Goal: Task Accomplishment & Management: Manage account settings

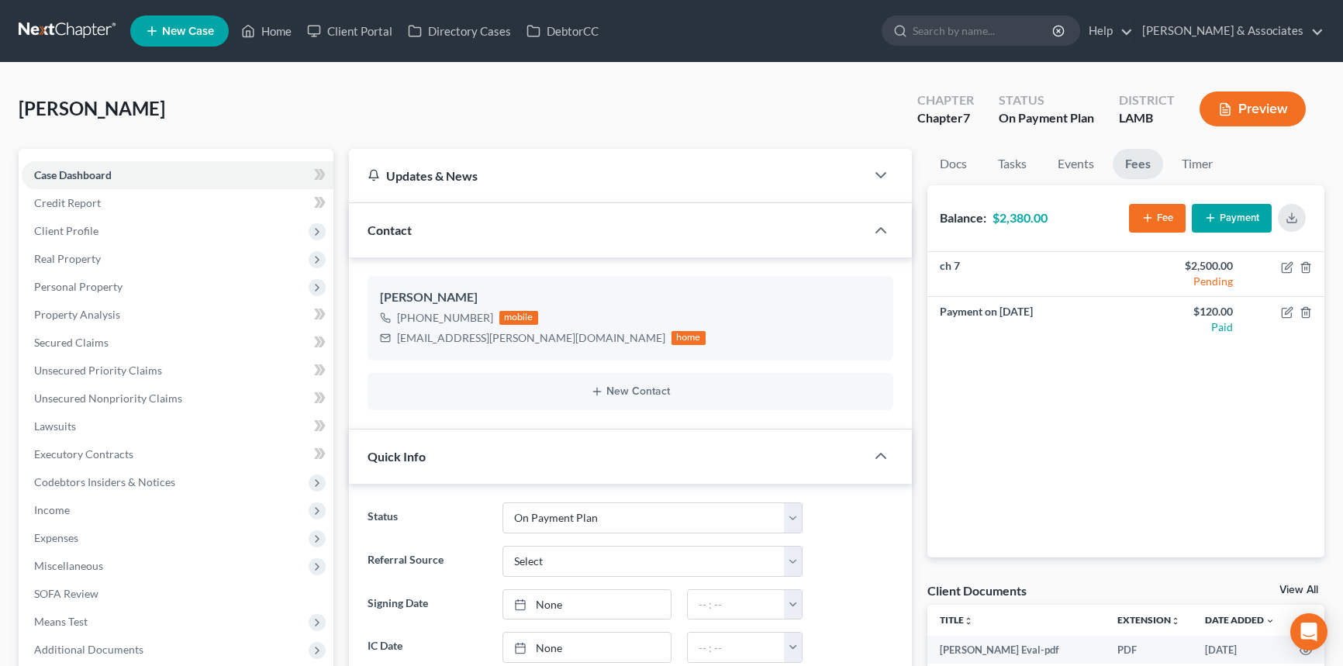
select select "16"
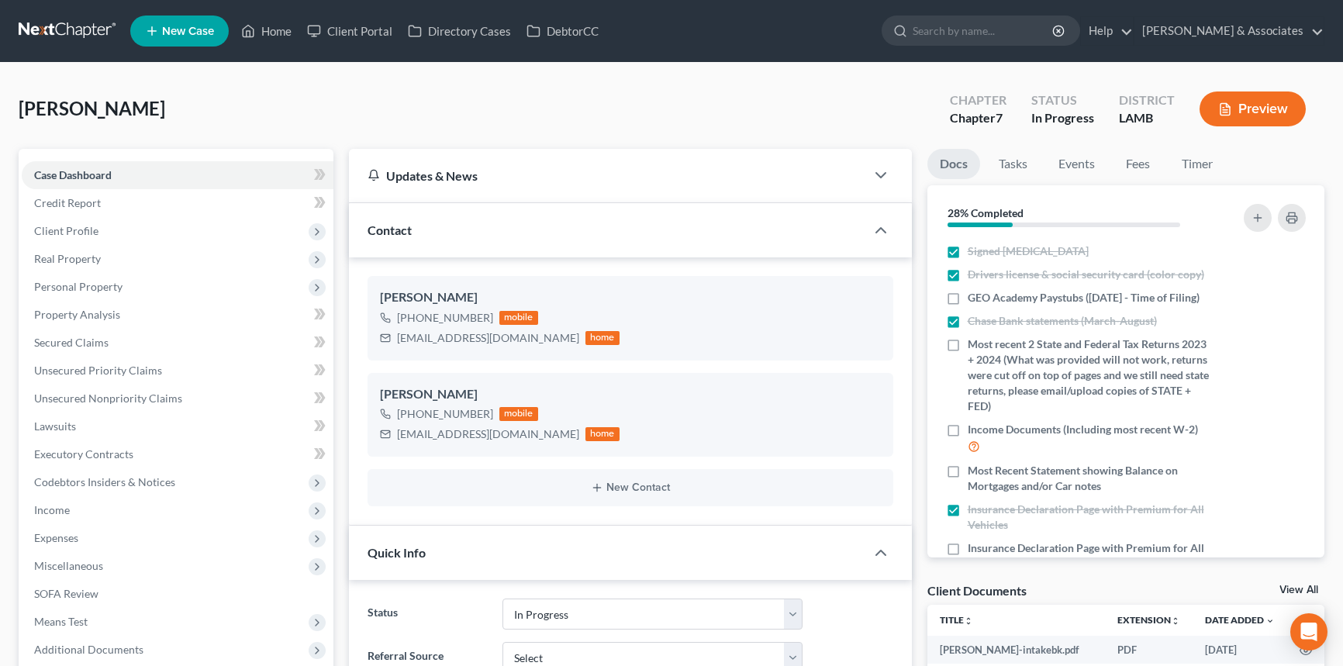
select select "12"
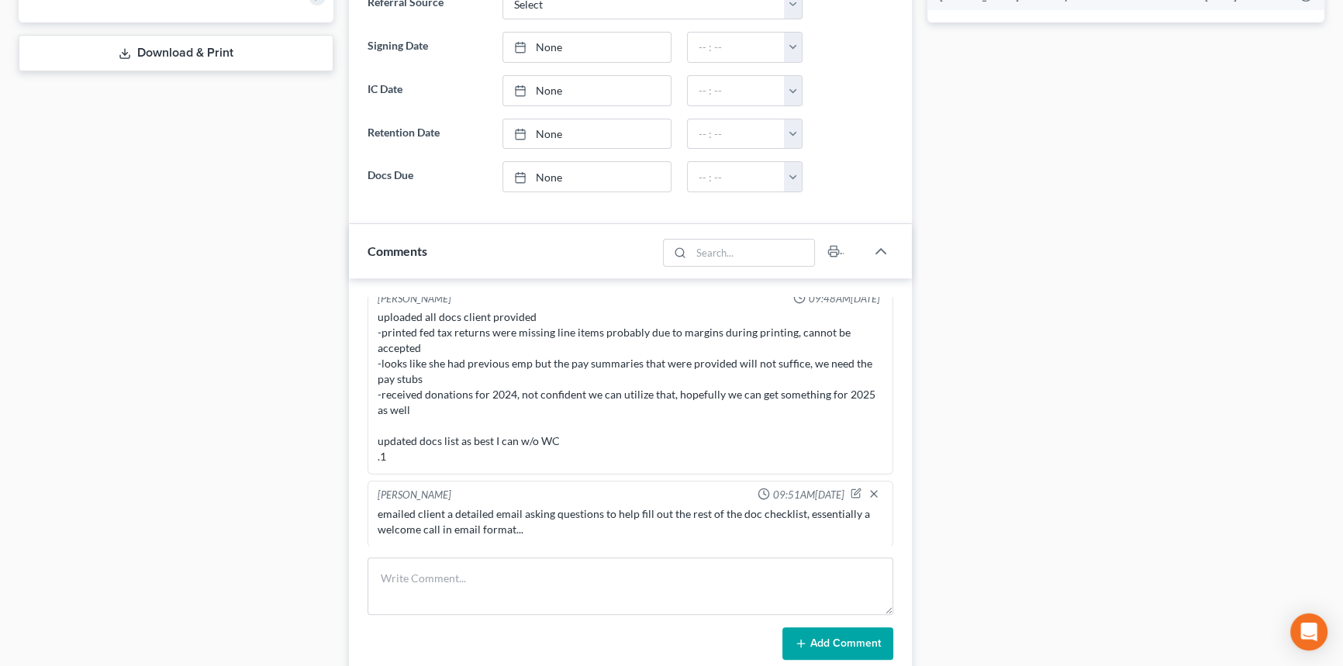
scroll to position [776, 0]
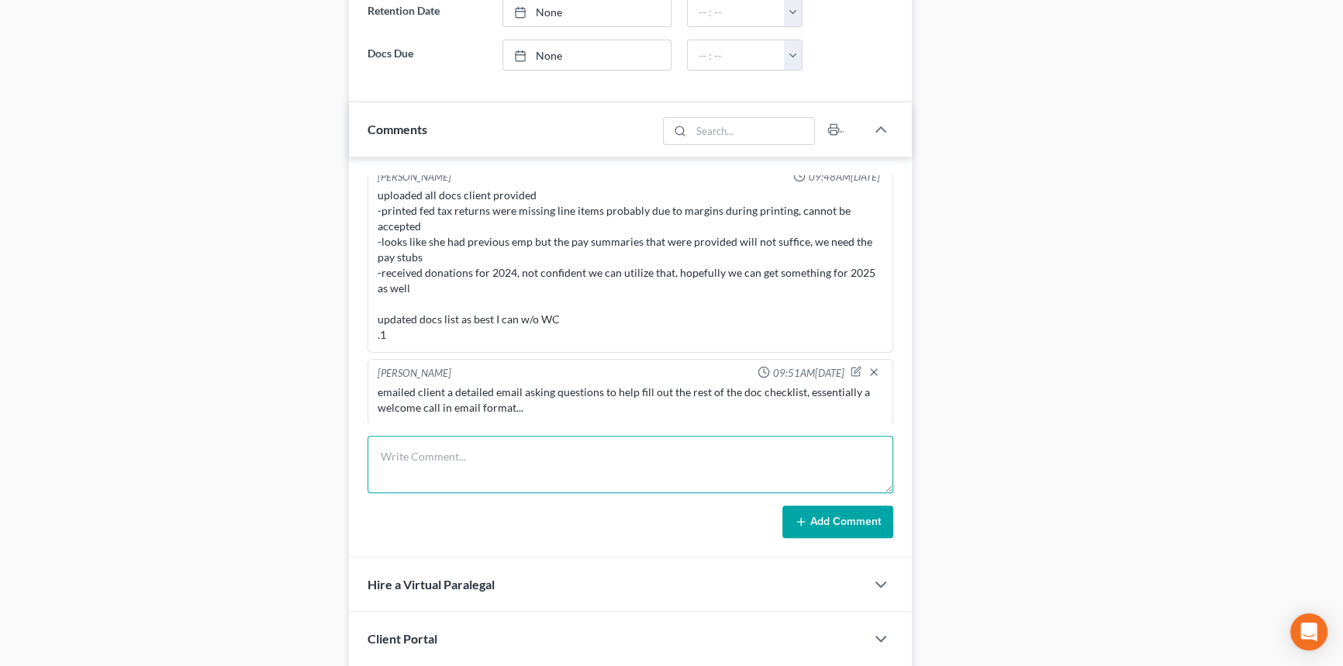
click at [494, 479] on textarea at bounding box center [631, 464] width 526 height 57
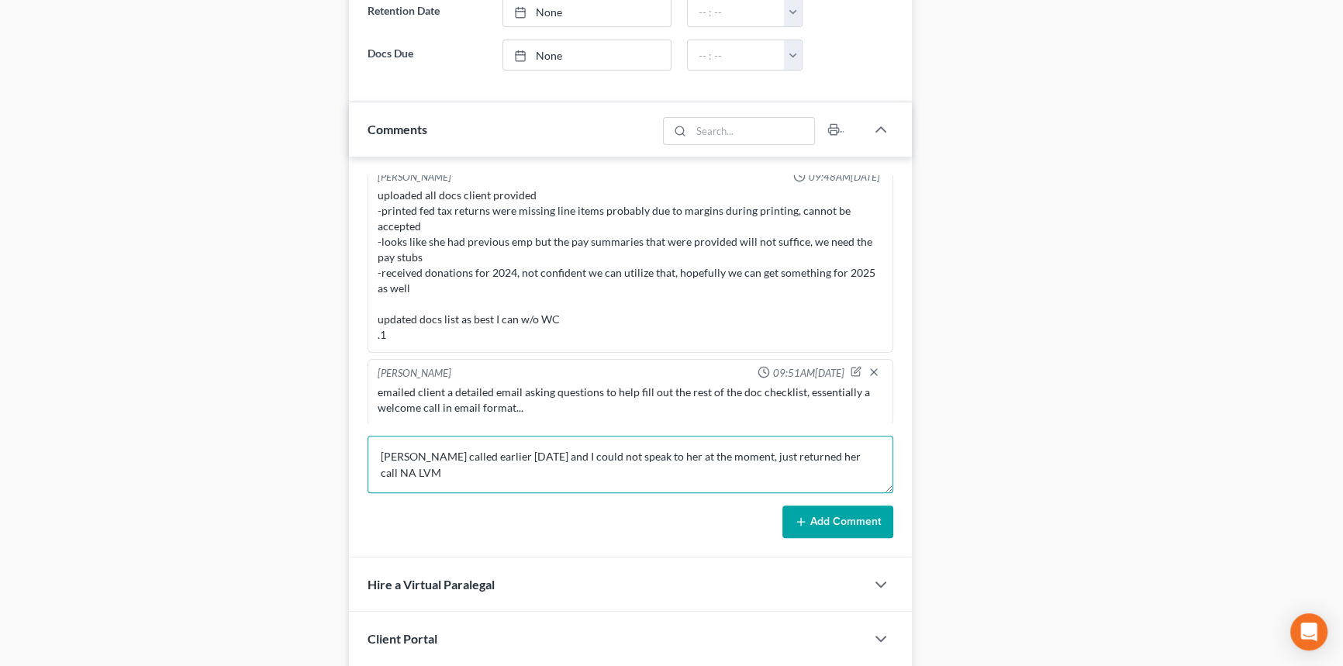
type textarea "Lisha called earlier today and I could not speak to her at the moment, just ret…"
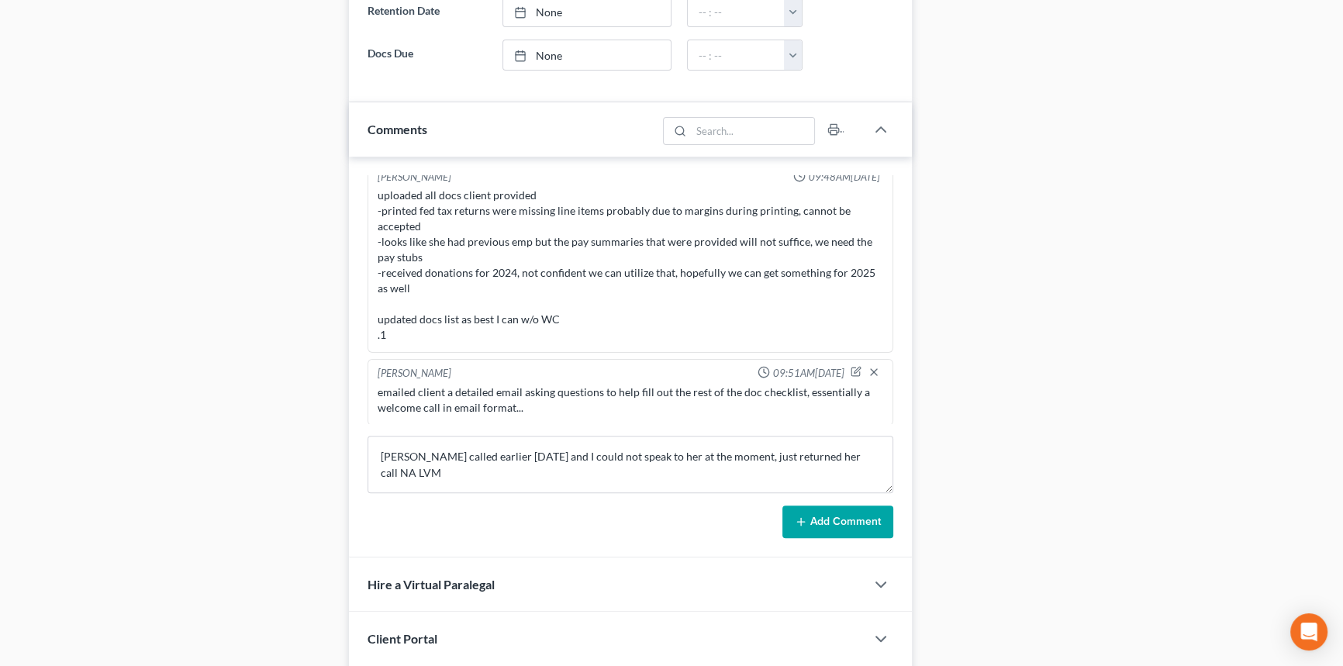
click at [825, 517] on button "Add Comment" at bounding box center [838, 522] width 111 height 33
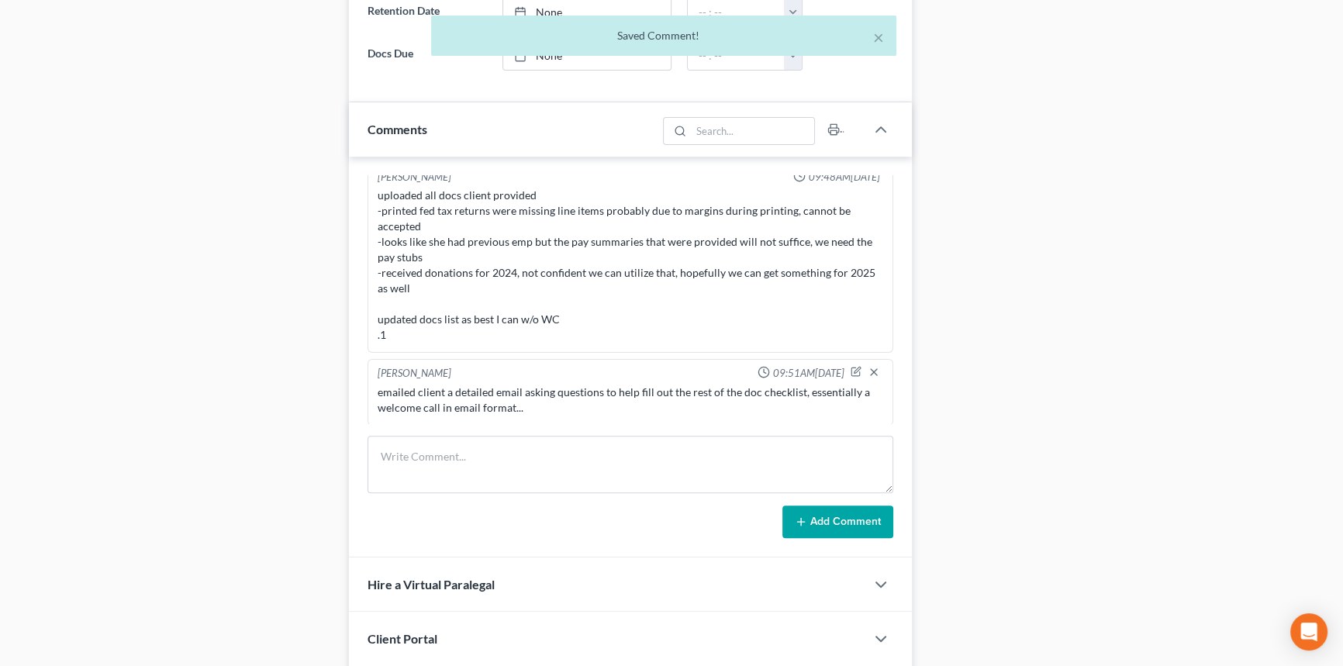
scroll to position [524, 0]
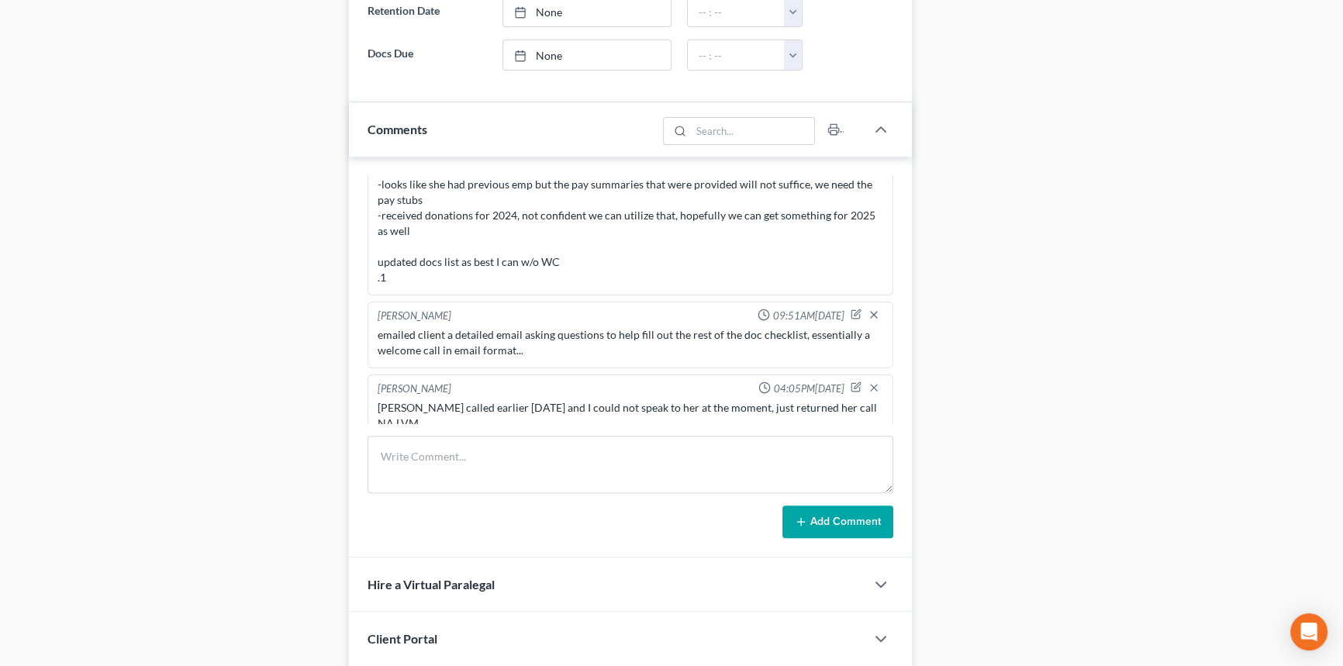
click at [1231, 188] on div "Docs Tasks Events Fees Timer 28% Completed Nothing here yet! Signed Retainer Dr…" at bounding box center [1126, 74] width 413 height 1403
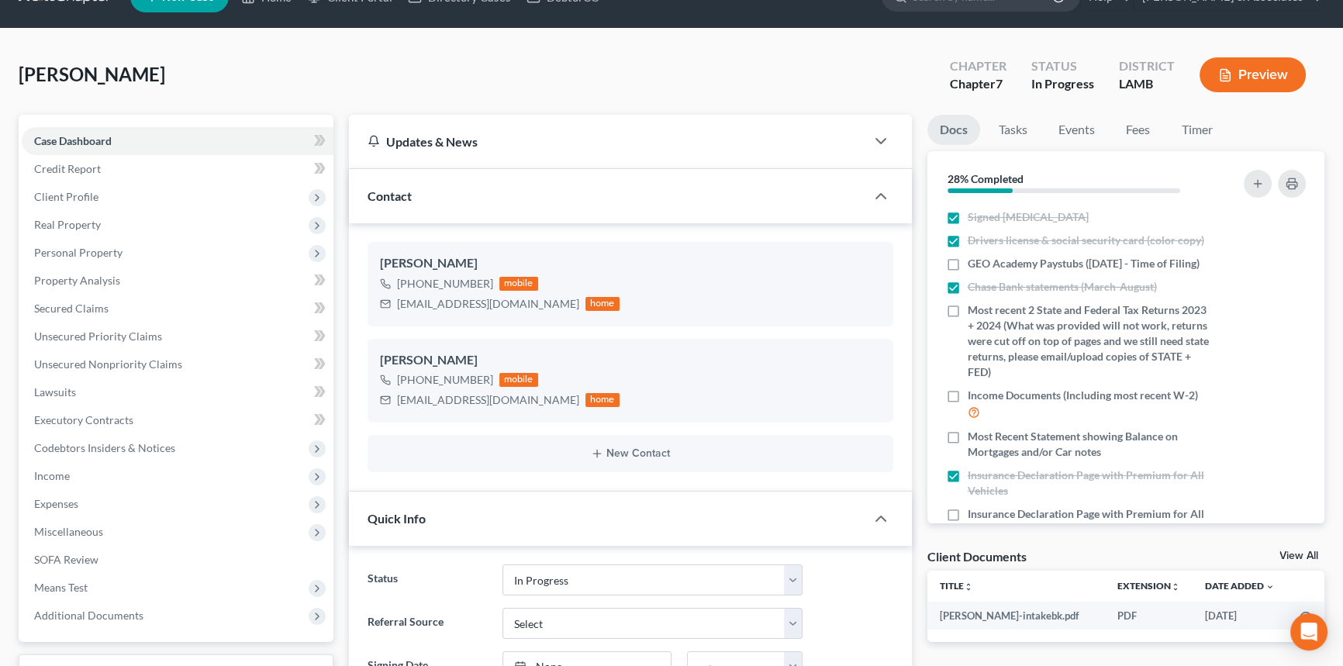
scroll to position [0, 0]
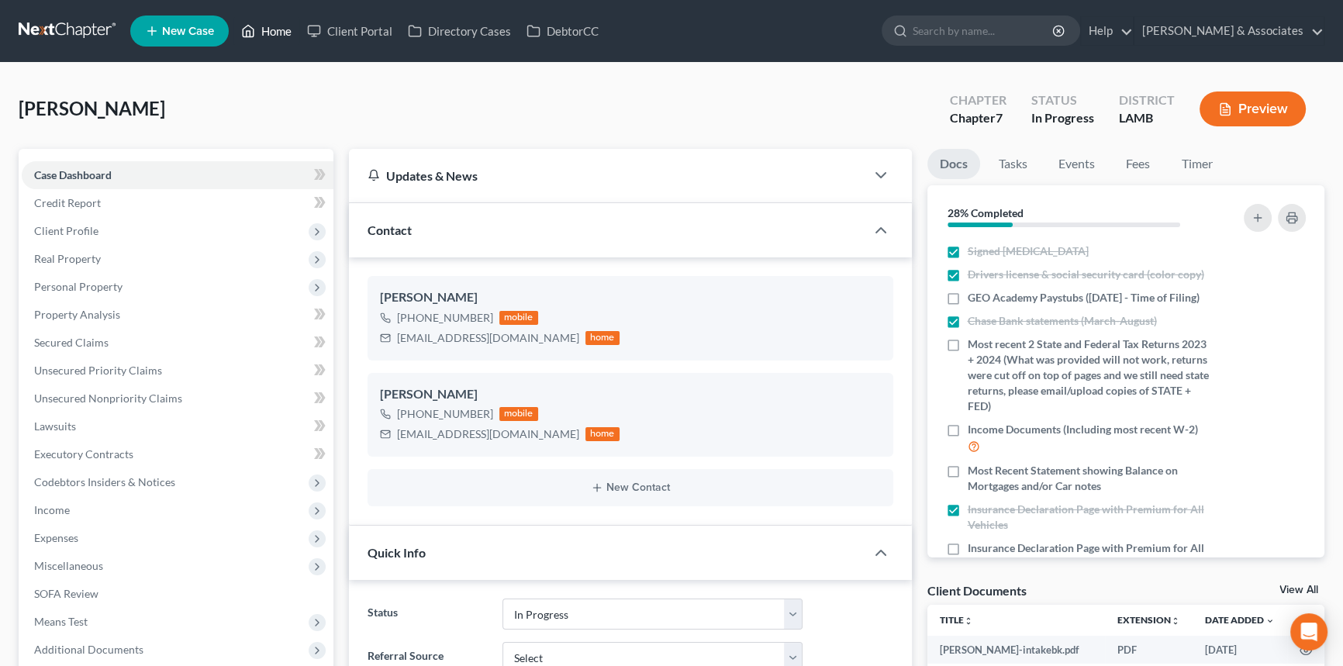
click at [263, 25] on link "Home" at bounding box center [266, 31] width 66 height 28
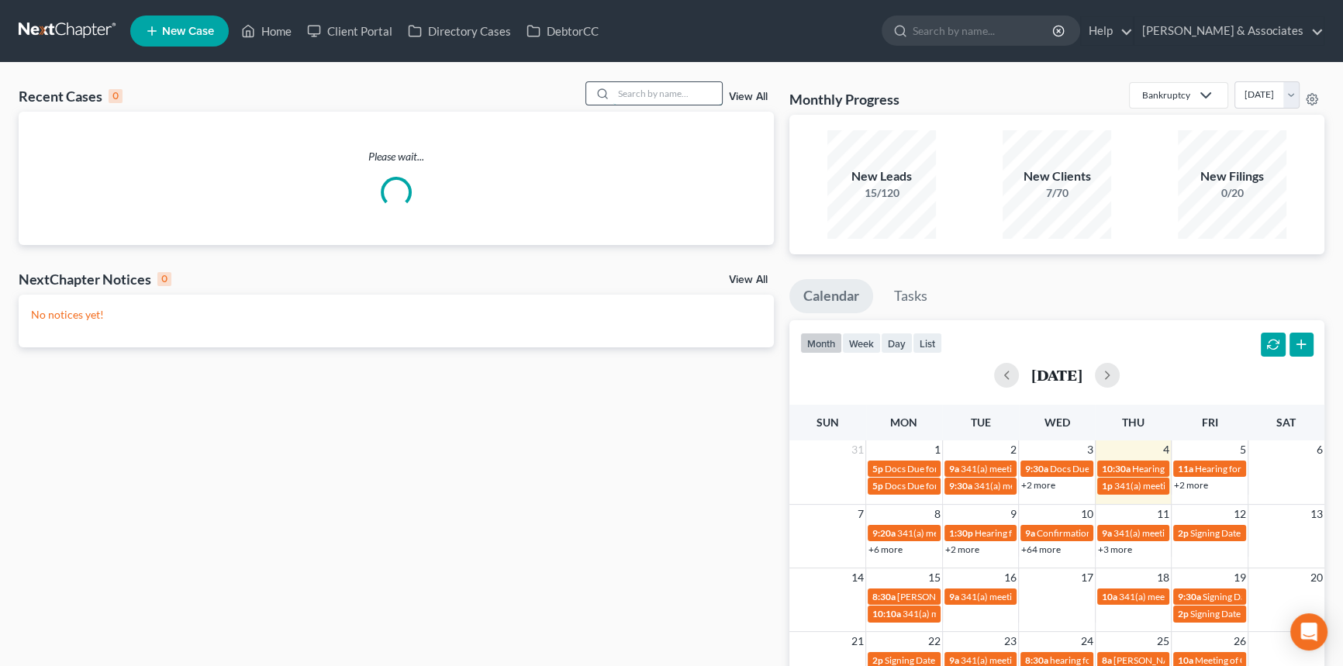
click at [636, 102] on input "search" at bounding box center [668, 93] width 109 height 22
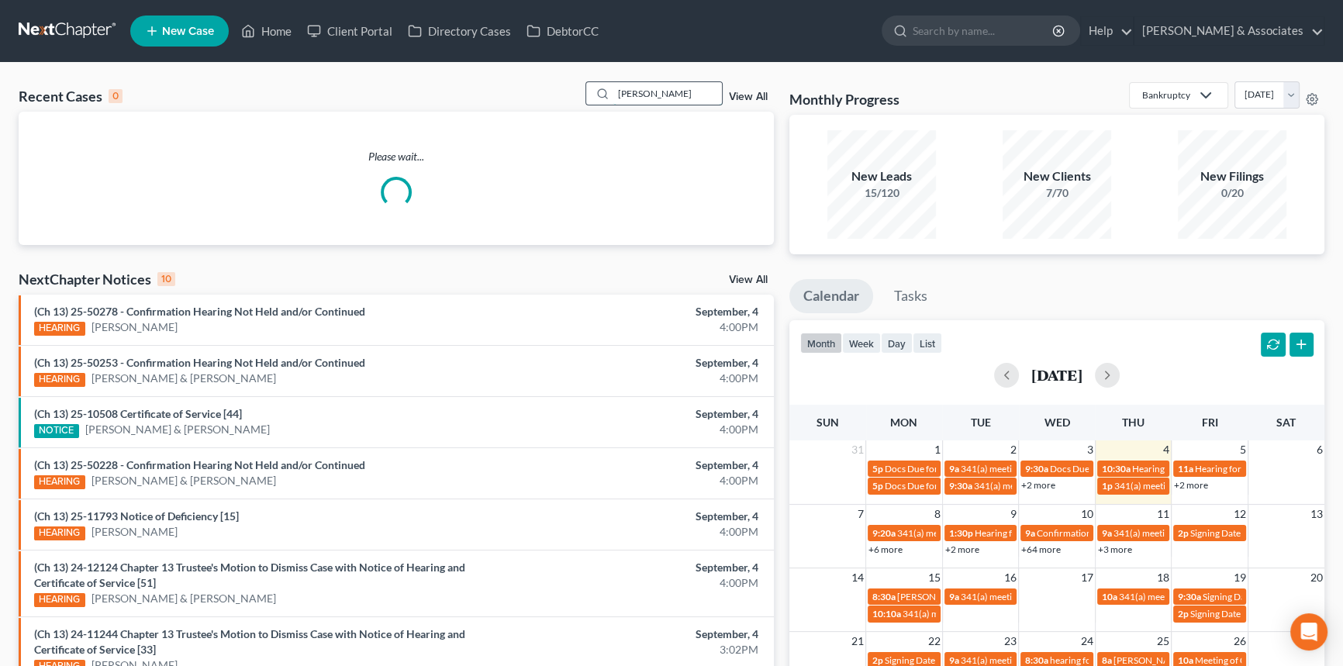
type input "coleman"
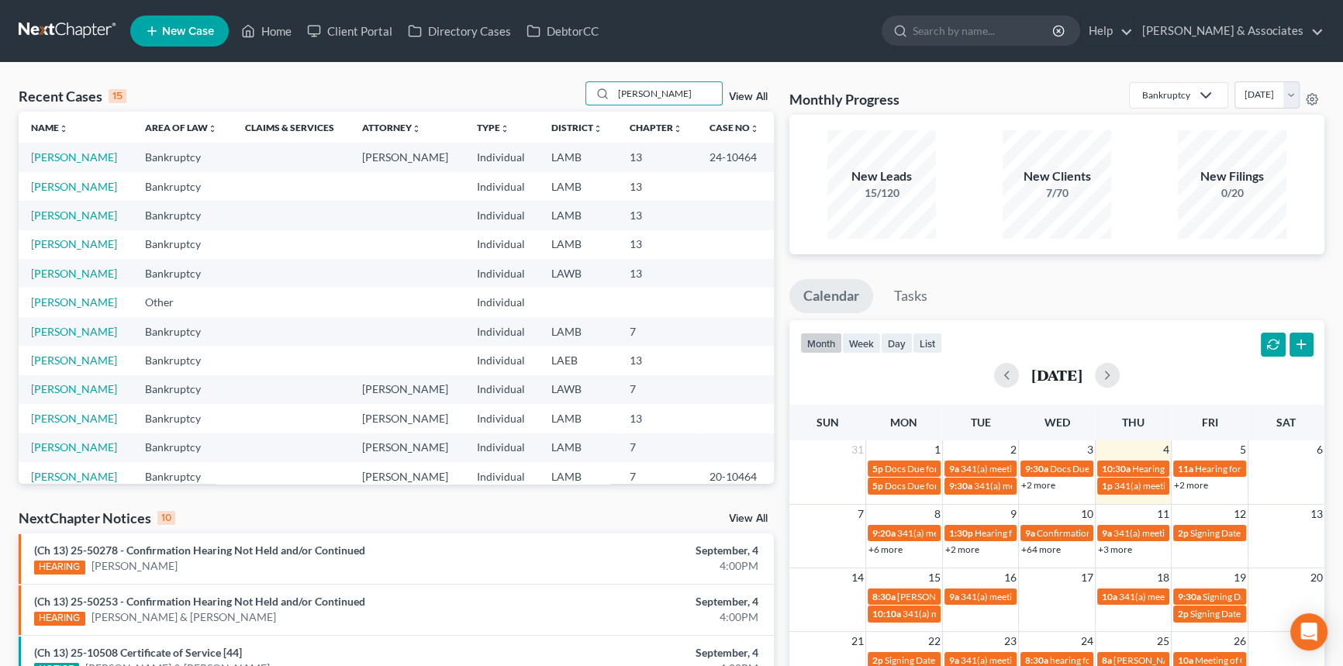
click at [85, 178] on td "Coleman, Derek" at bounding box center [76, 186] width 114 height 29
click at [85, 184] on link "Coleman, Derek" at bounding box center [74, 186] width 86 height 13
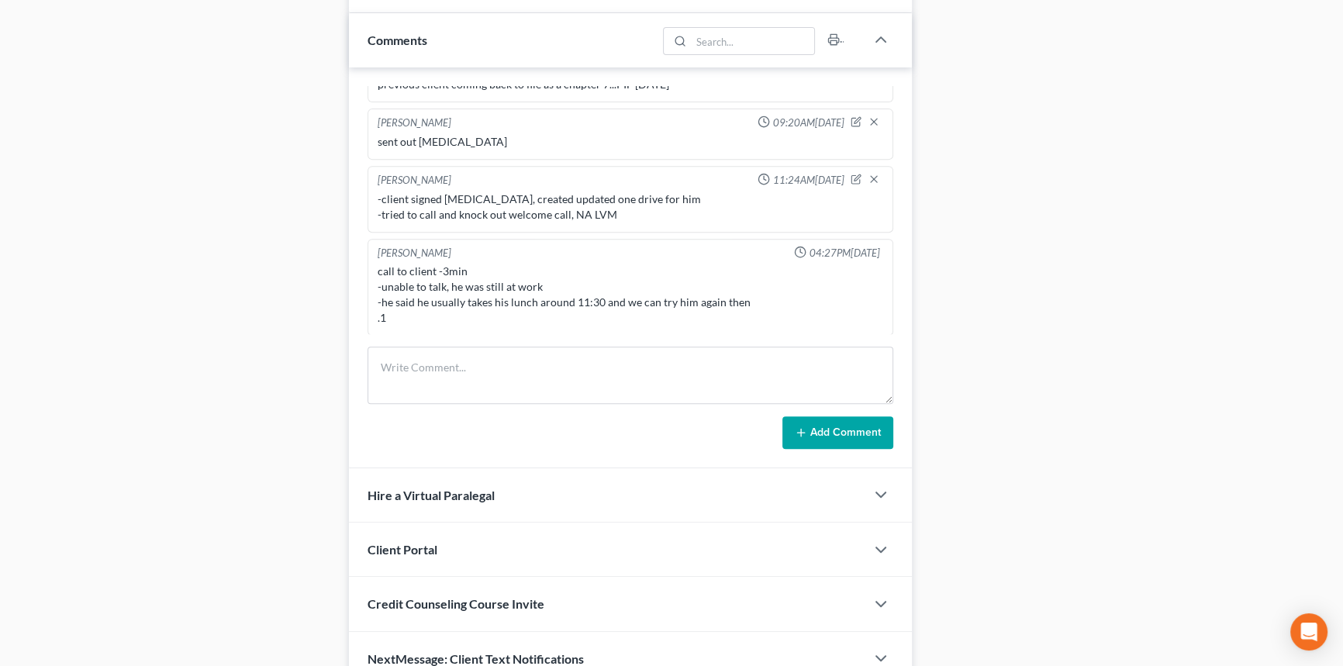
scroll to position [776, 0]
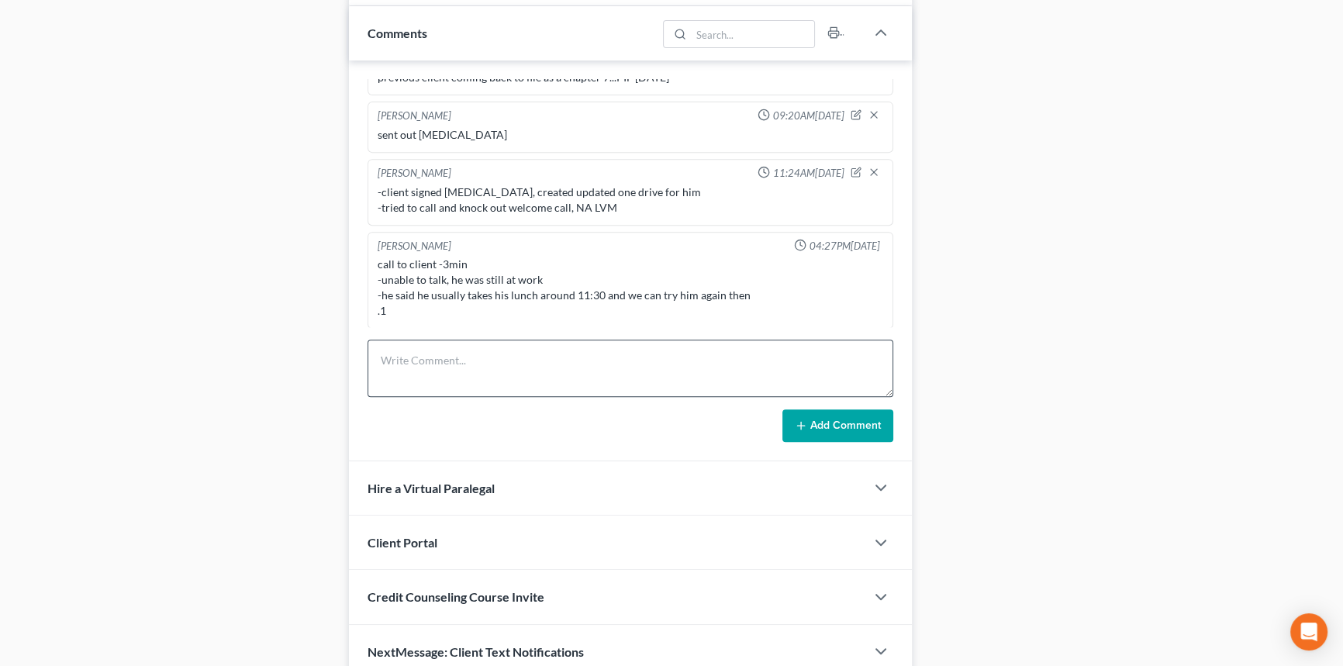
drag, startPoint x: 551, startPoint y: 299, endPoint x: 500, endPoint y: 354, distance: 75.7
click at [551, 299] on div "call to client -3min -unable to talk, he was still at work -he said he usually …" at bounding box center [631, 288] width 506 height 62
click at [499, 355] on textarea at bounding box center [631, 368] width 526 height 57
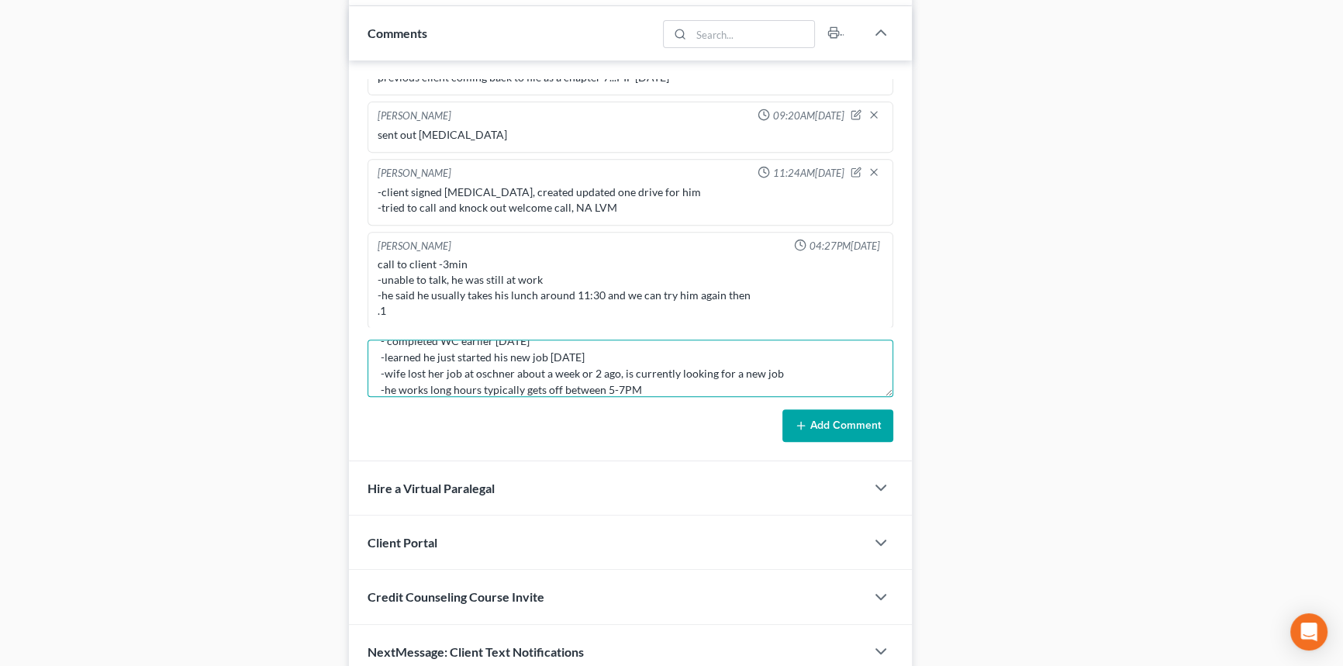
scroll to position [36, 0]
type textarea "- completed WC earlier today -learned he just started his new job last monday -…"
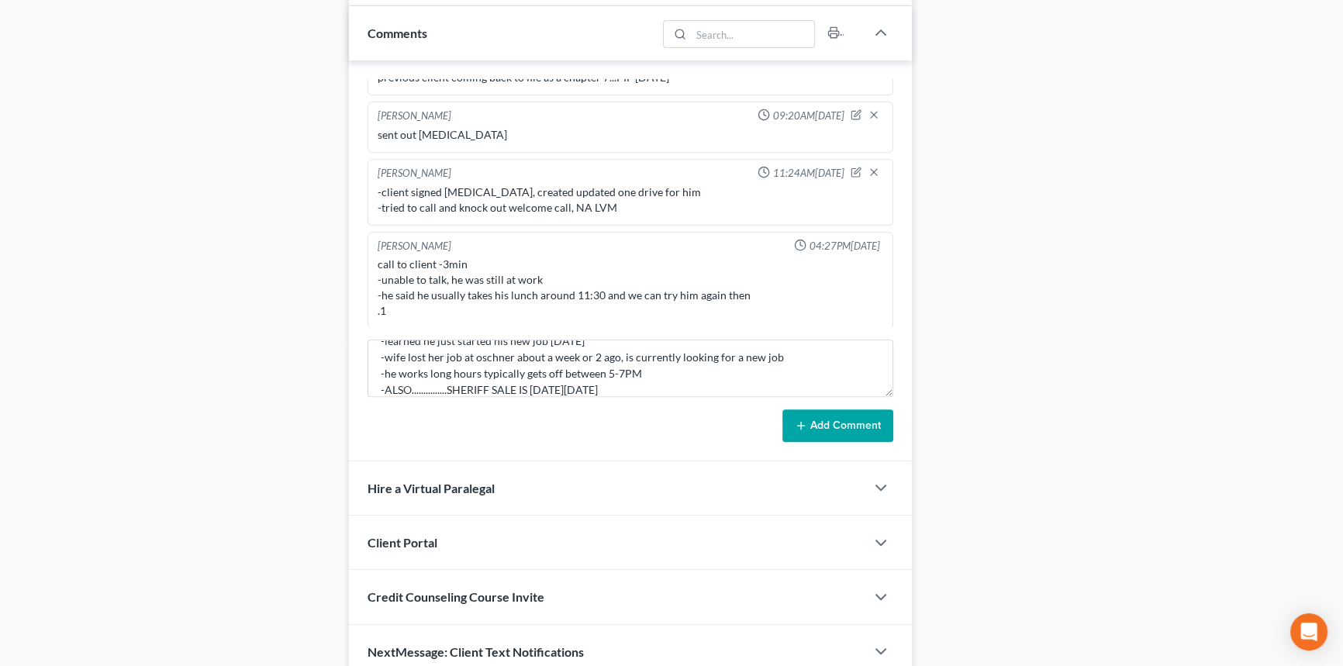
click at [859, 419] on button "Add Comment" at bounding box center [838, 426] width 111 height 33
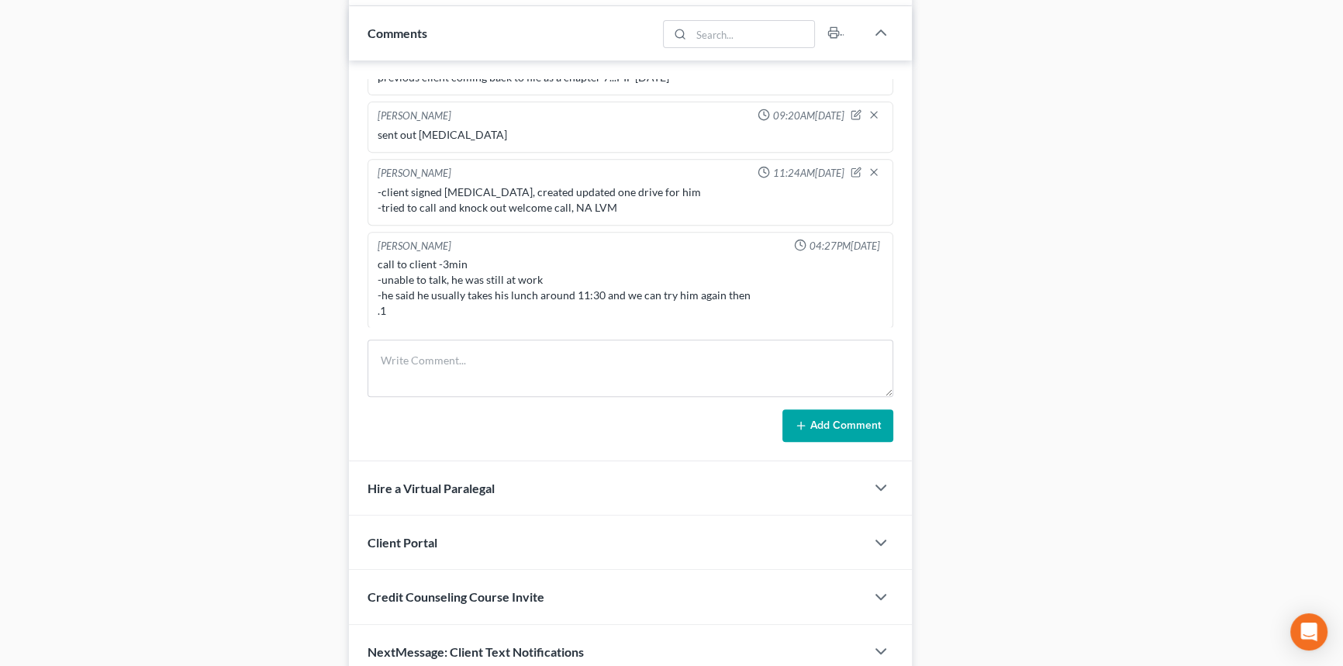
scroll to position [0, 0]
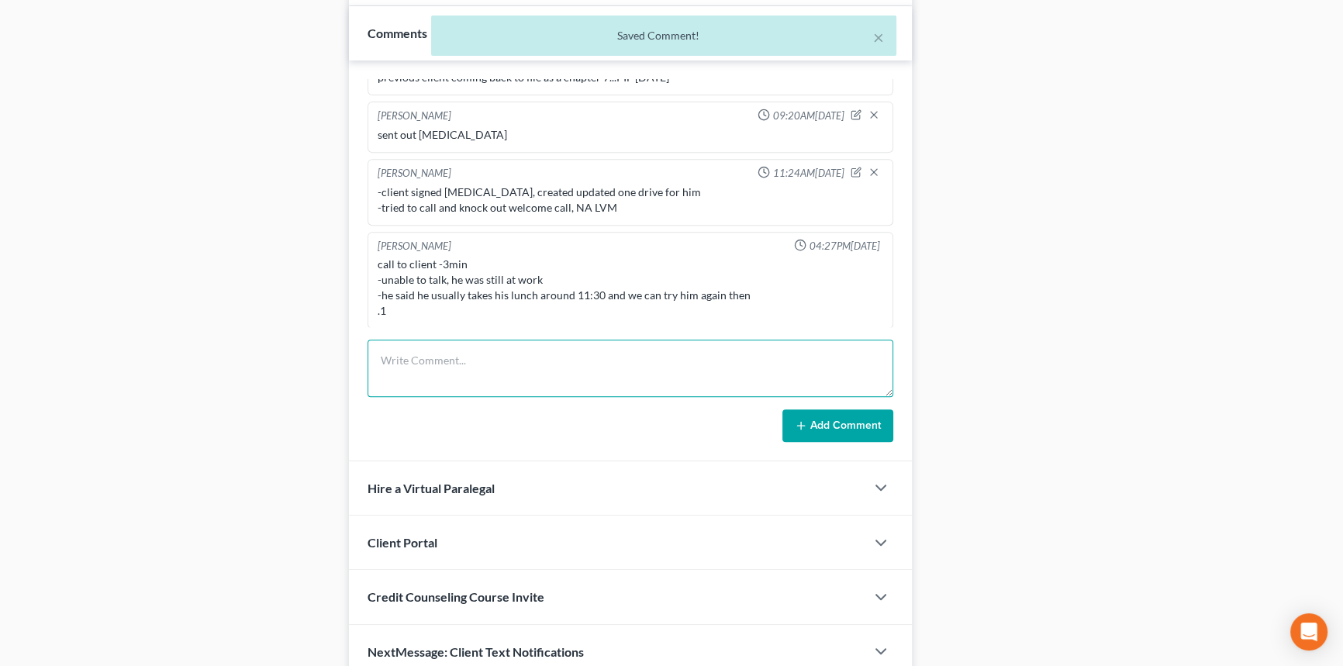
click at [516, 369] on textarea at bounding box center [631, 368] width 526 height 57
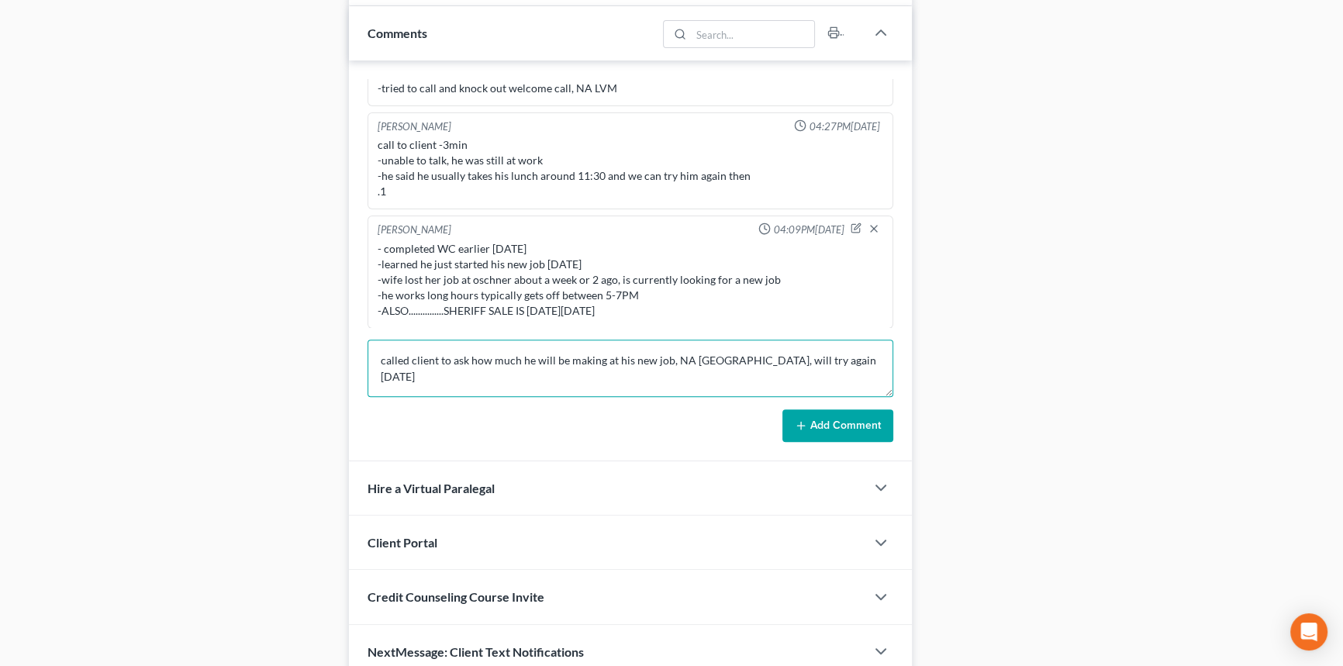
type textarea "called client to ask how much he will be making at his new job, NA LVM, will tr…"
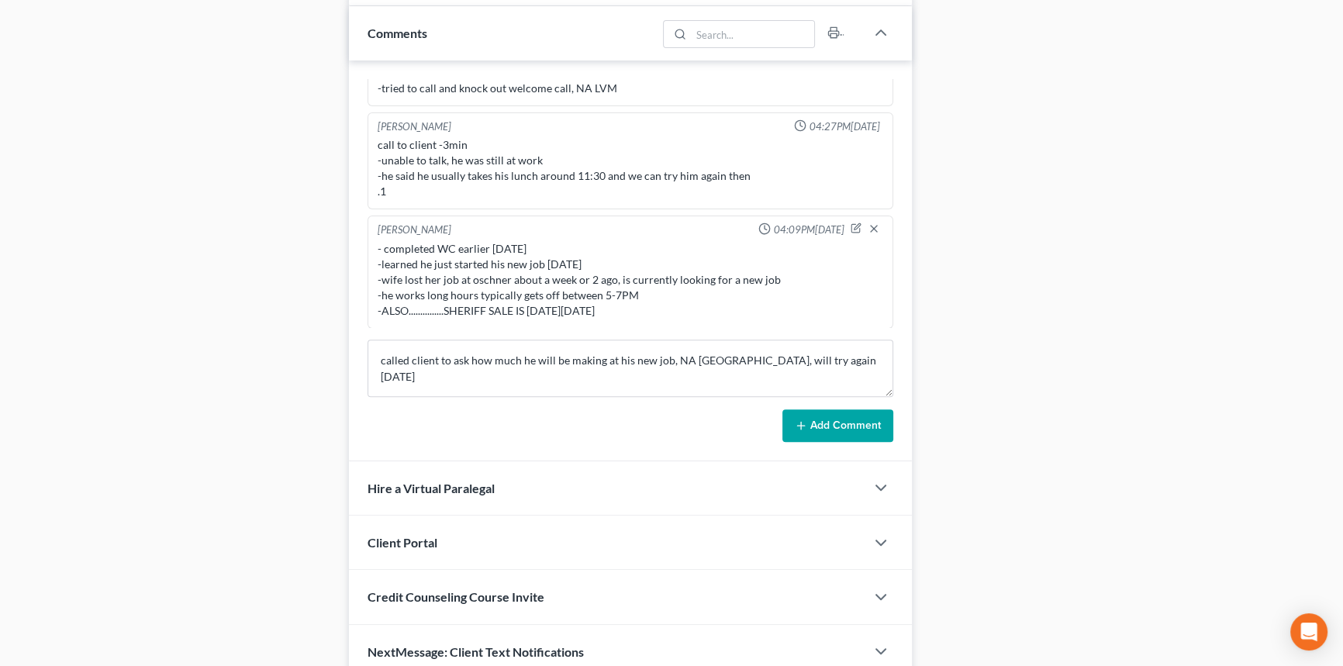
click at [831, 413] on button "Add Comment" at bounding box center [838, 426] width 111 height 33
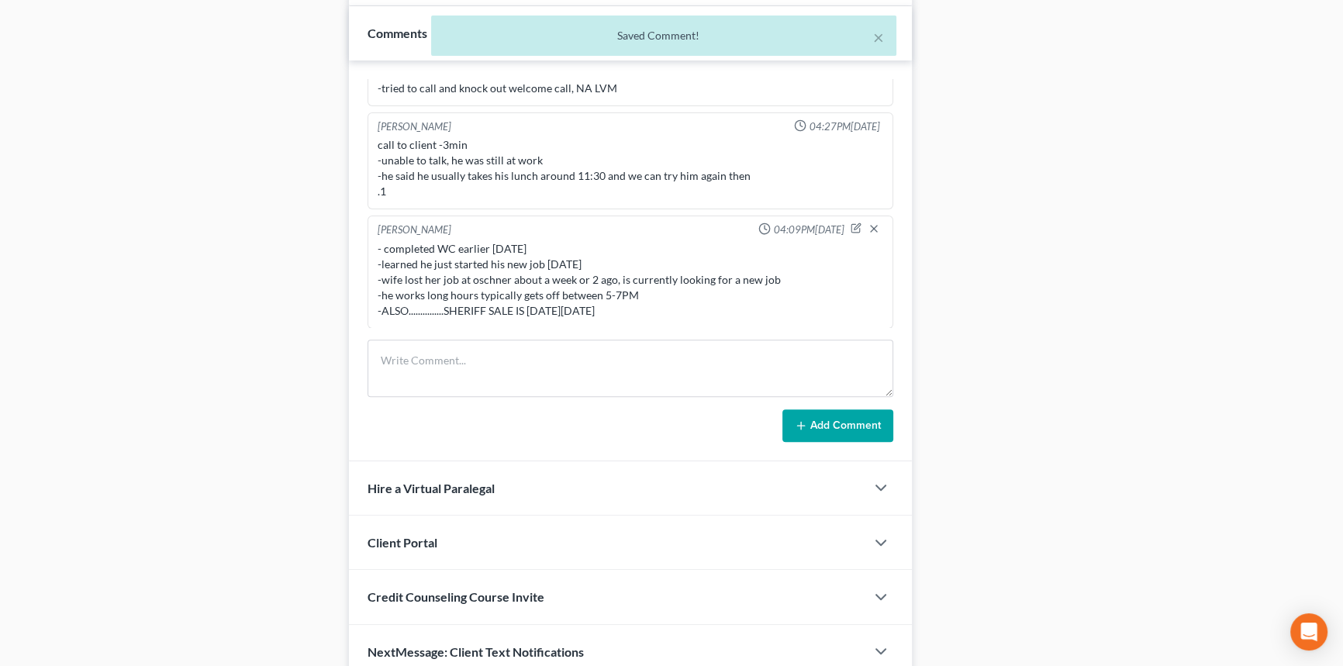
scroll to position [212, 0]
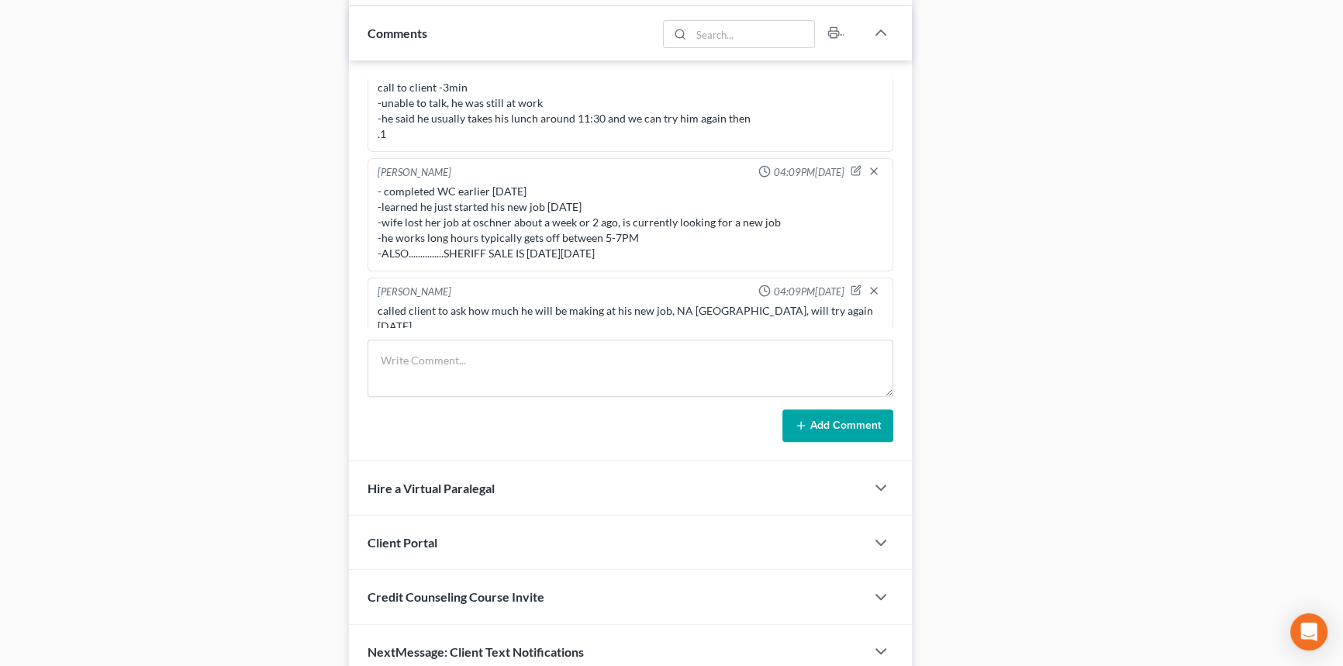
click at [114, 178] on div "Case Dashboard Payments Invoices Payments Payments Credit Report Client Profile" at bounding box center [176, 26] width 330 height 1306
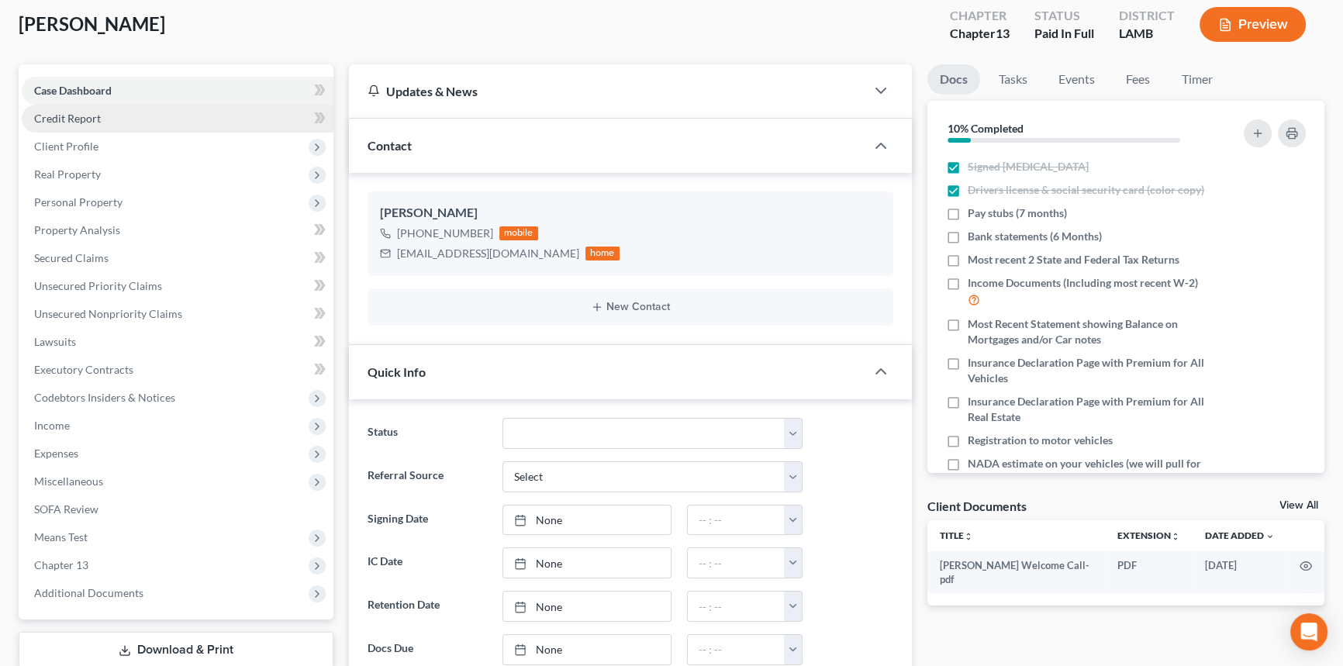
scroll to position [0, 0]
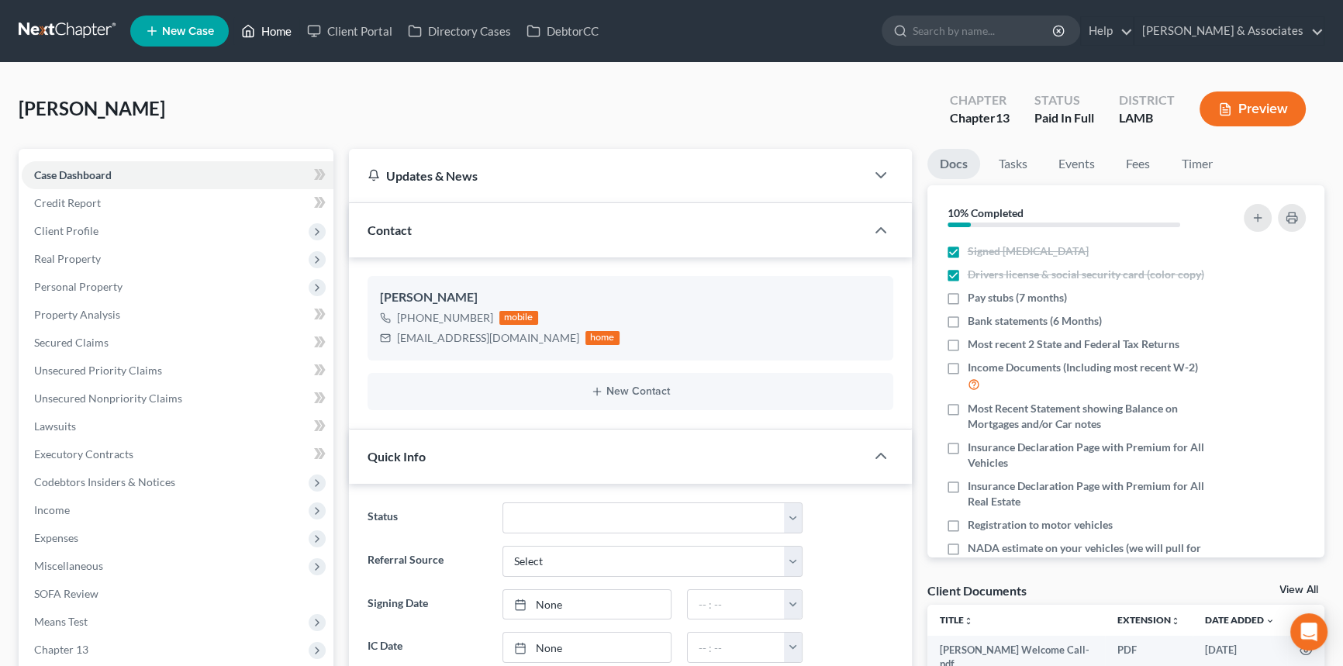
click at [275, 38] on link "Home" at bounding box center [266, 31] width 66 height 28
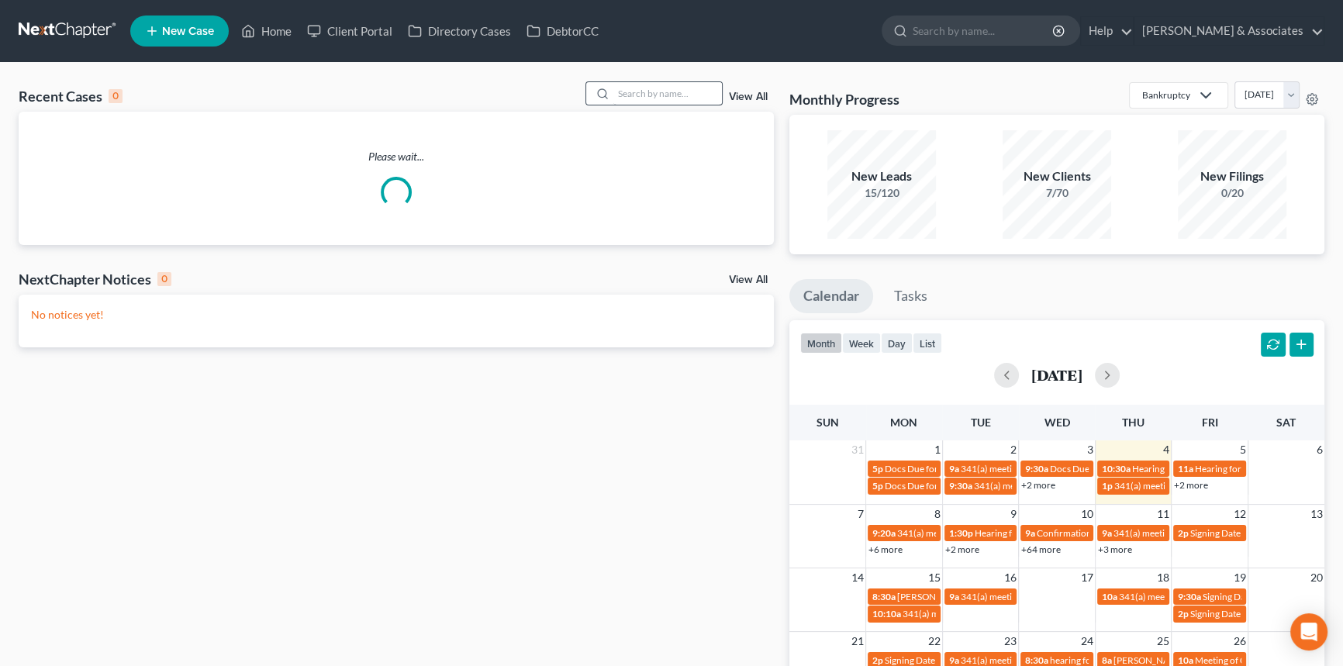
drag, startPoint x: 683, startPoint y: 80, endPoint x: 676, endPoint y: 85, distance: 8.8
click at [683, 80] on div "Recent Cases 0 View All Please wait... NextChapter Notices 0 View All No notice…" at bounding box center [671, 465] width 1343 height 805
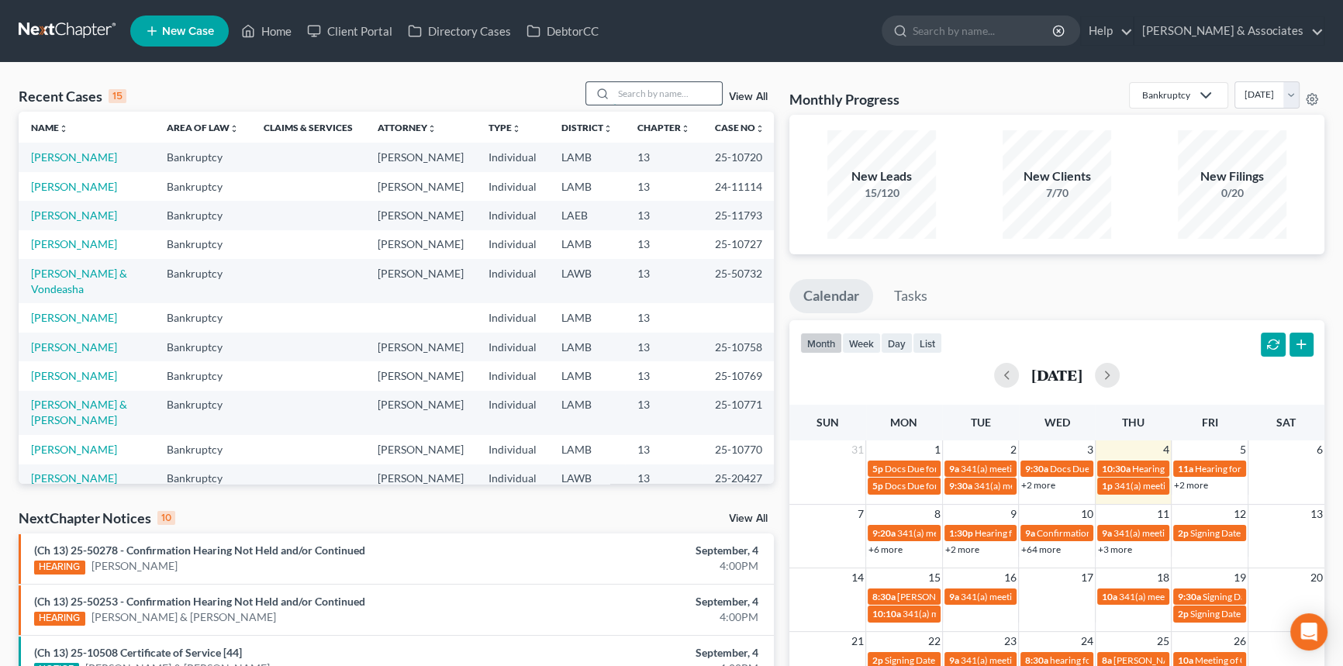
click at [672, 99] on input "search" at bounding box center [668, 93] width 109 height 22
type input "holland"
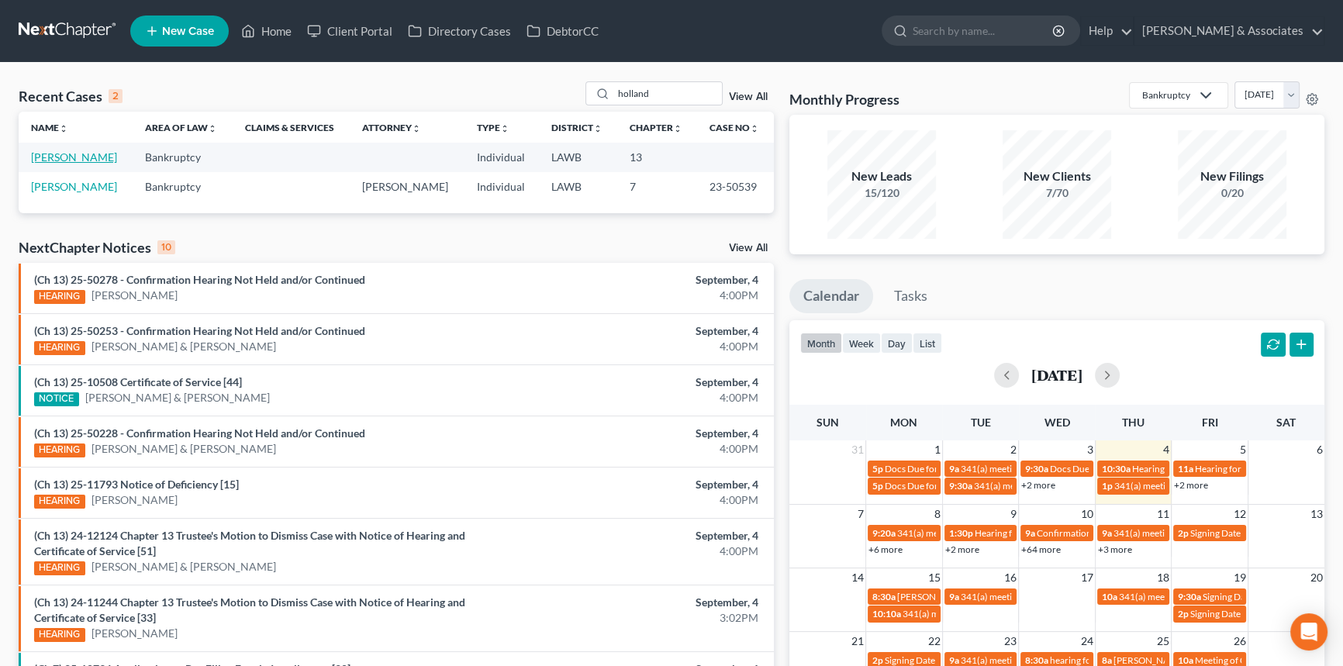
click at [85, 163] on link "Holland, Tylor" at bounding box center [74, 156] width 86 height 13
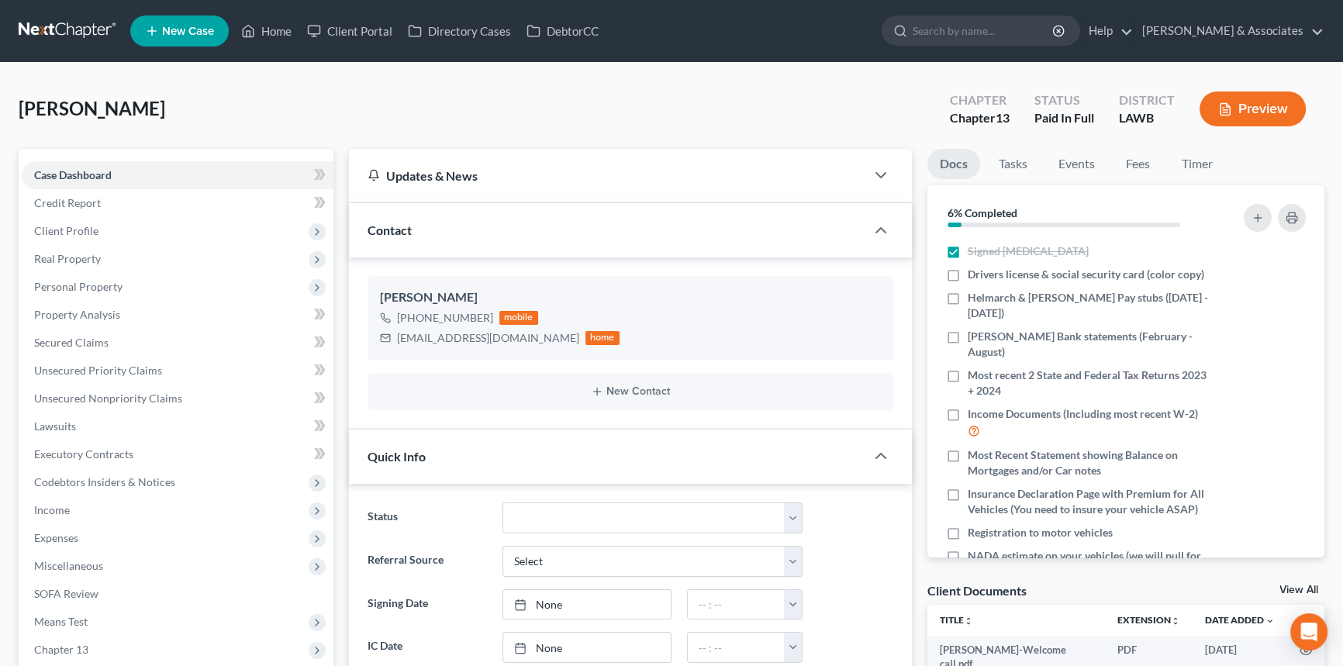
scroll to position [651, 0]
click at [981, 275] on span "Drivers license & social security card (color copy)" at bounding box center [1086, 275] width 237 height 16
click at [981, 275] on input "Drivers license & social security card (color copy)" at bounding box center [979, 272] width 10 height 10
checkbox input "true"
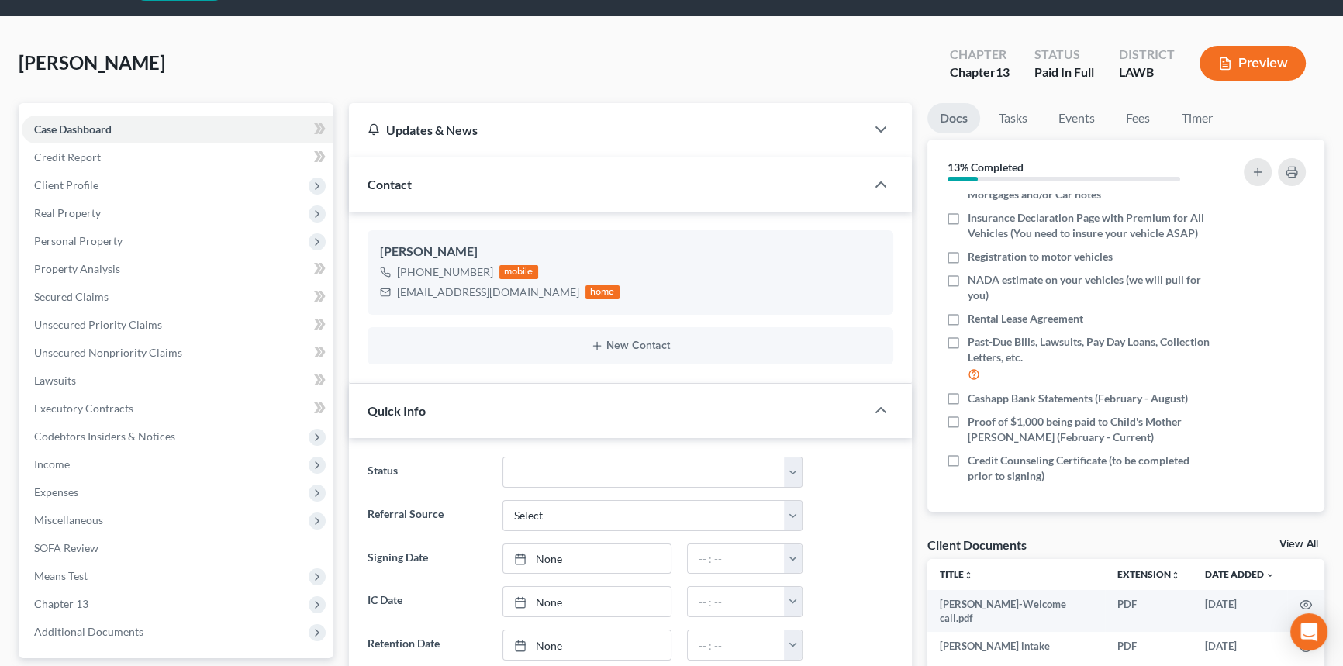
scroll to position [70, 0]
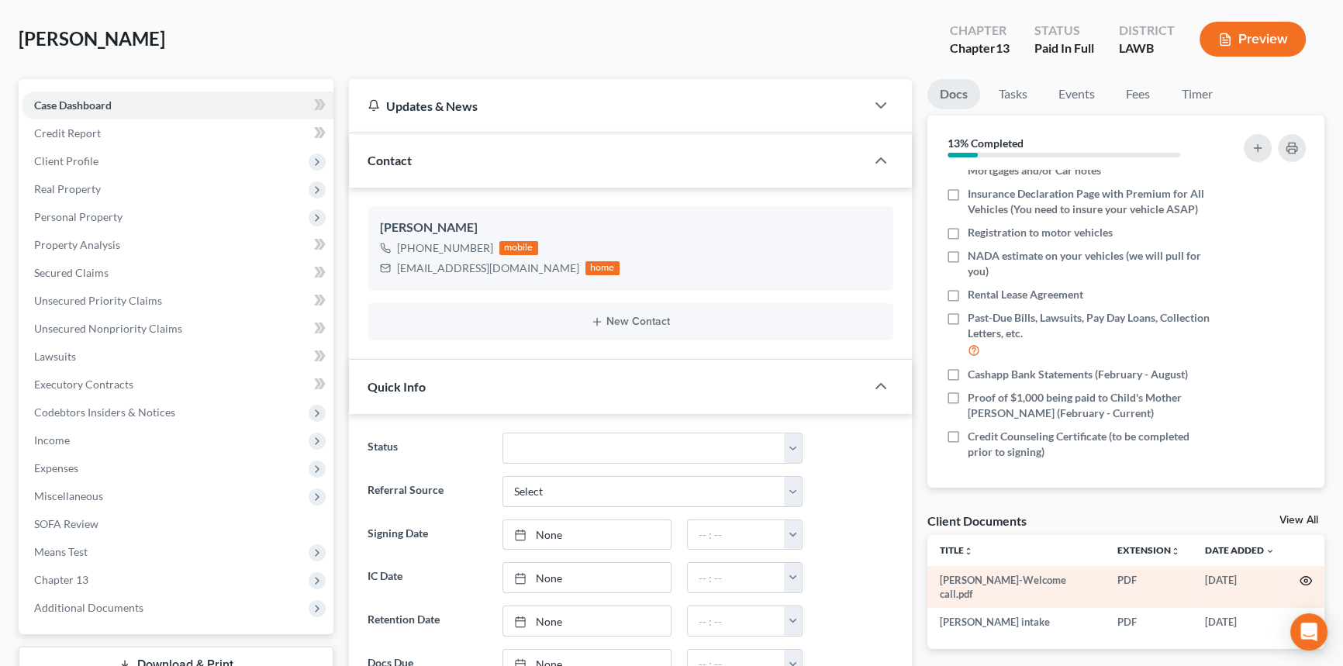
click at [1304, 576] on icon "button" at bounding box center [1306, 581] width 12 height 12
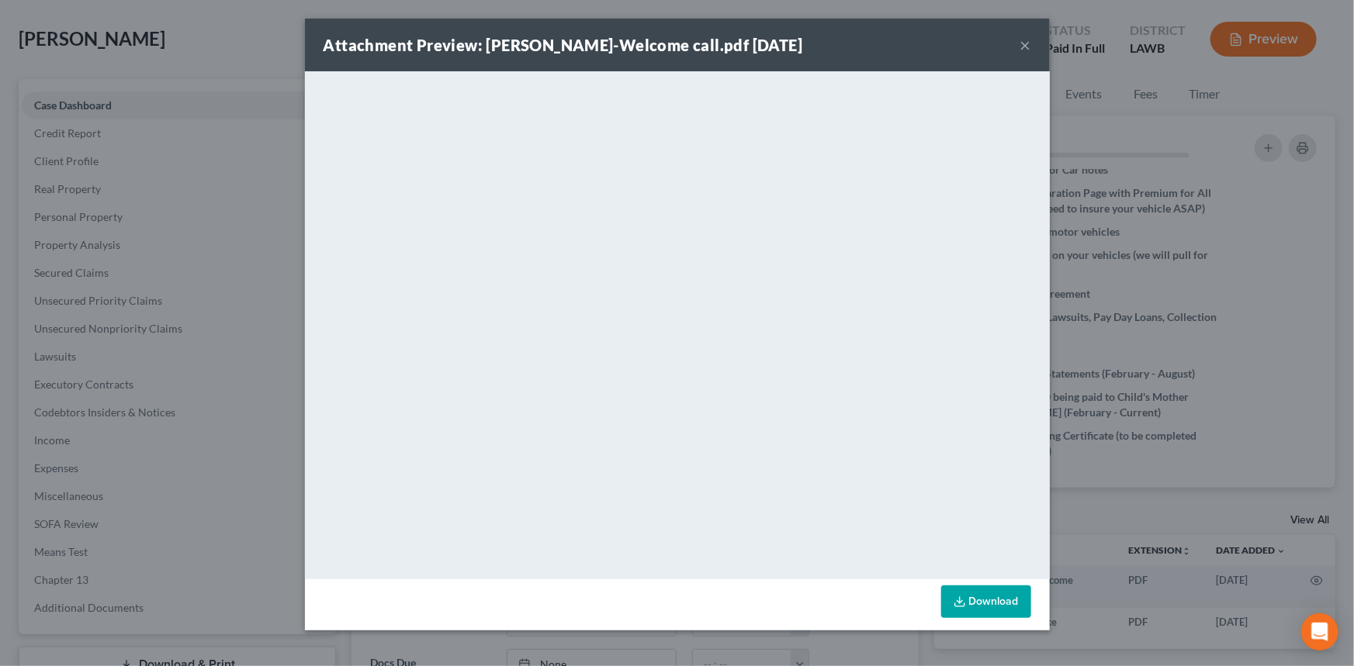
click at [1033, 47] on div "Attachment Preview: holland, tylor-Welcome call.pdf 08/18/2025 ×" at bounding box center [677, 45] width 745 height 53
click at [1025, 47] on button "×" at bounding box center [1025, 45] width 11 height 19
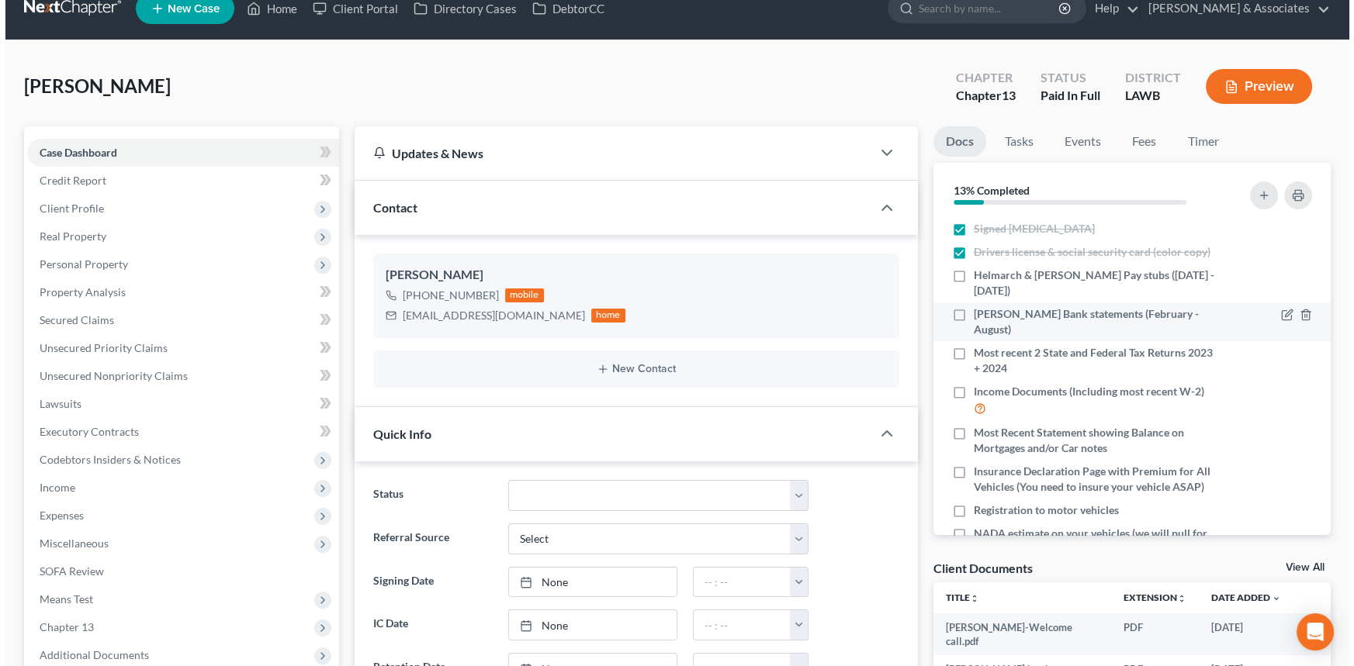
scroll to position [0, 0]
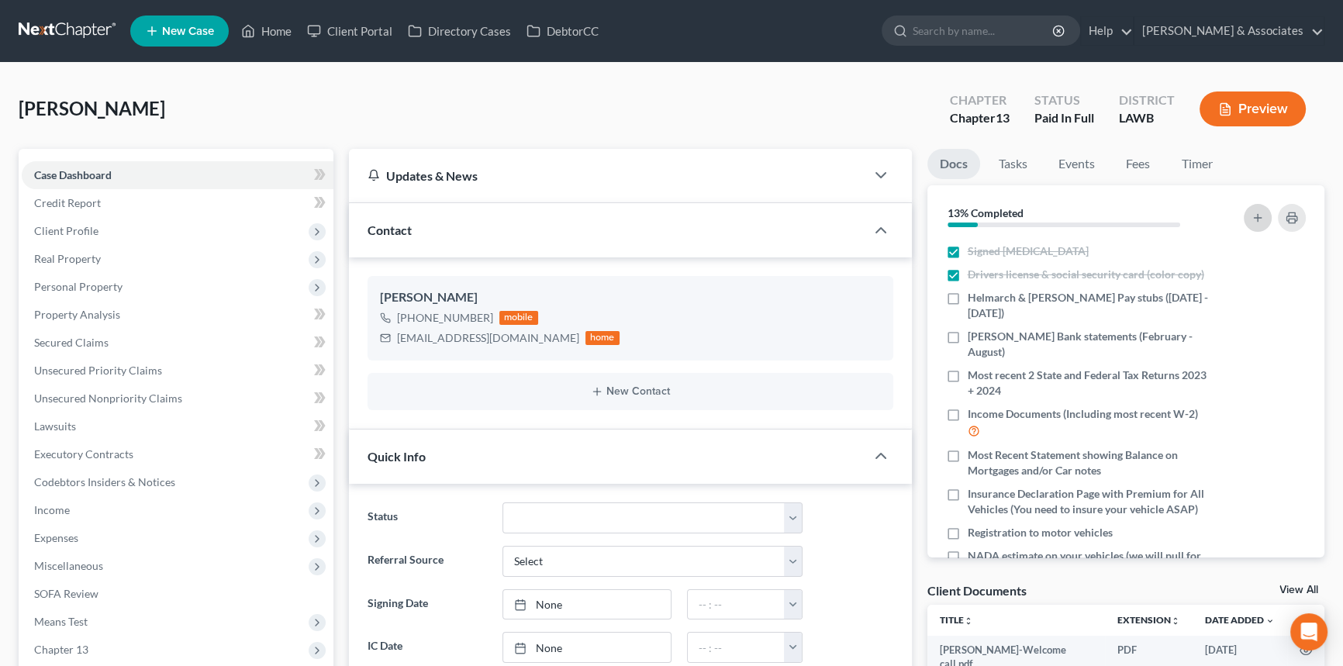
click at [1257, 221] on icon "button" at bounding box center [1258, 218] width 12 height 12
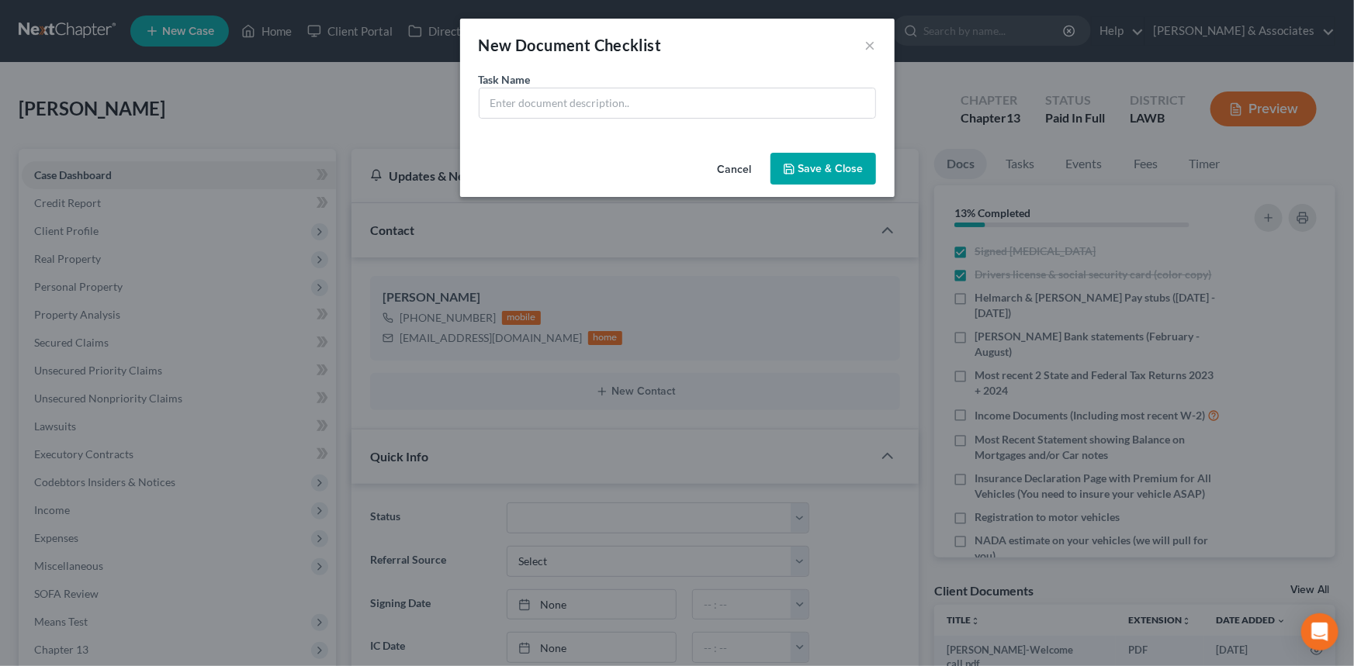
click at [598, 78] on div "Task Name *" at bounding box center [677, 94] width 397 height 47
click at [599, 95] on input "text" at bounding box center [677, 102] width 396 height 29
type input "Chase Bank statements (March-August)"
click at [830, 154] on button "Save & Close" at bounding box center [822, 169] width 105 height 33
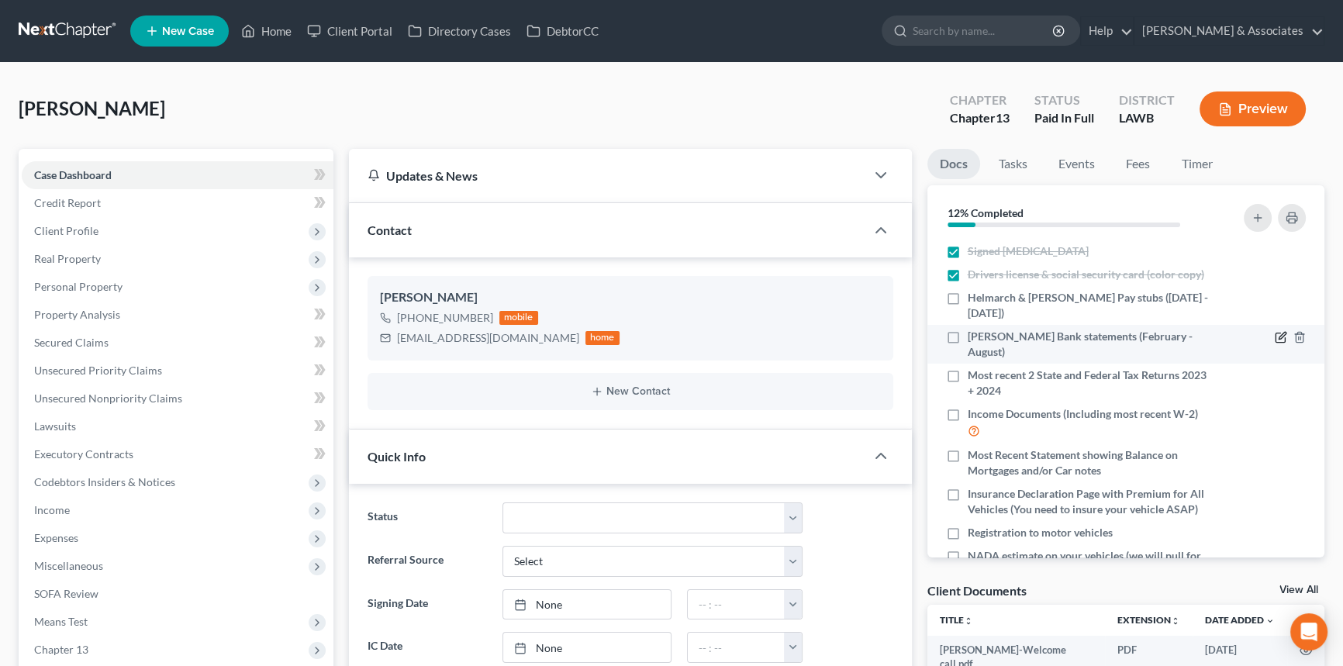
click at [1275, 335] on icon "button" at bounding box center [1281, 337] width 12 height 12
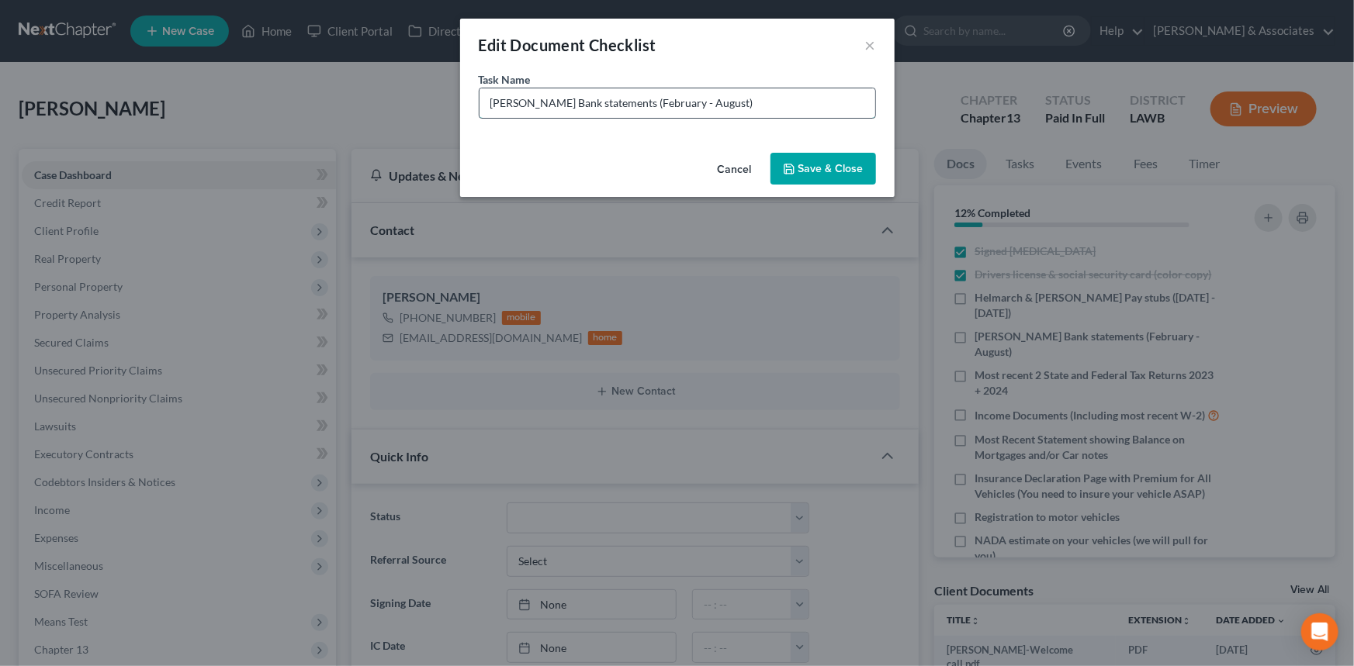
click at [775, 109] on input "Hancock Whitney Bank statements (February - August)" at bounding box center [677, 102] width 396 height 29
type input "Hancock Whitney Bank statements (February - August) I HAVE APRIL + MAY ALREADY"
click at [823, 175] on button "Save & Close" at bounding box center [822, 169] width 105 height 33
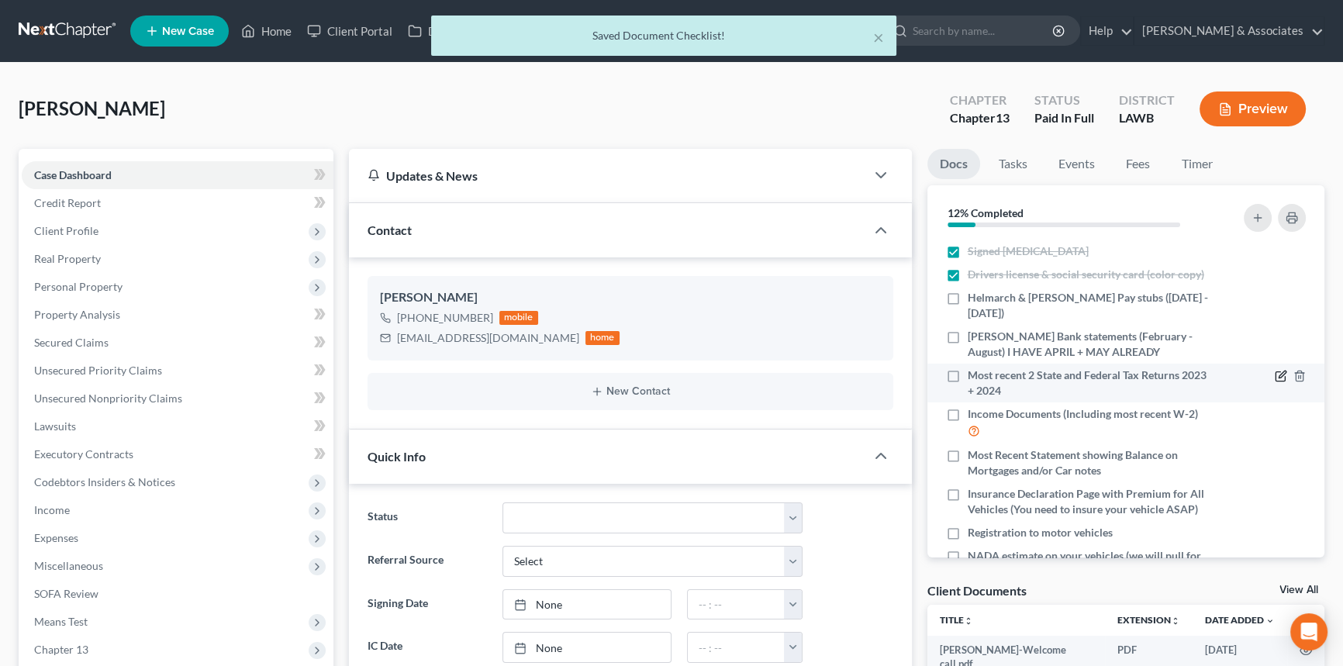
click at [1275, 375] on icon "button" at bounding box center [1281, 376] width 12 height 12
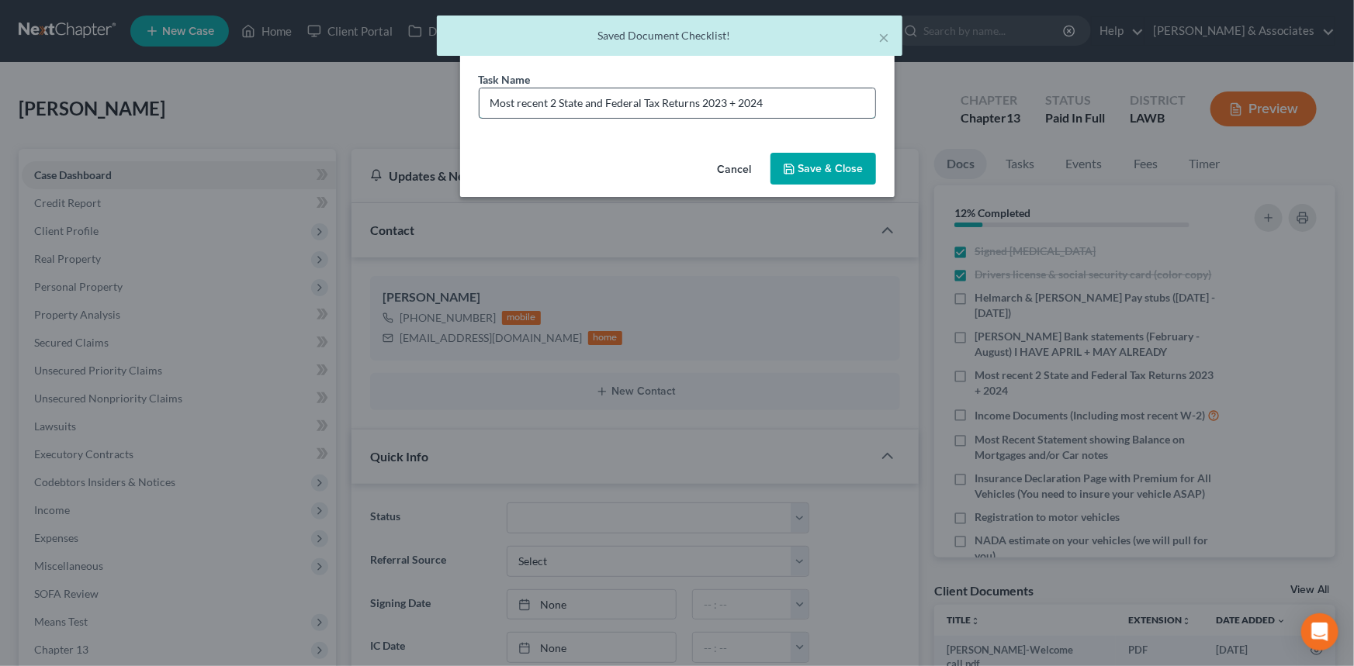
click at [819, 112] on input "Most recent 2 State and Federal Tax Returns 2023 + 2024" at bounding box center [677, 102] width 396 height 29
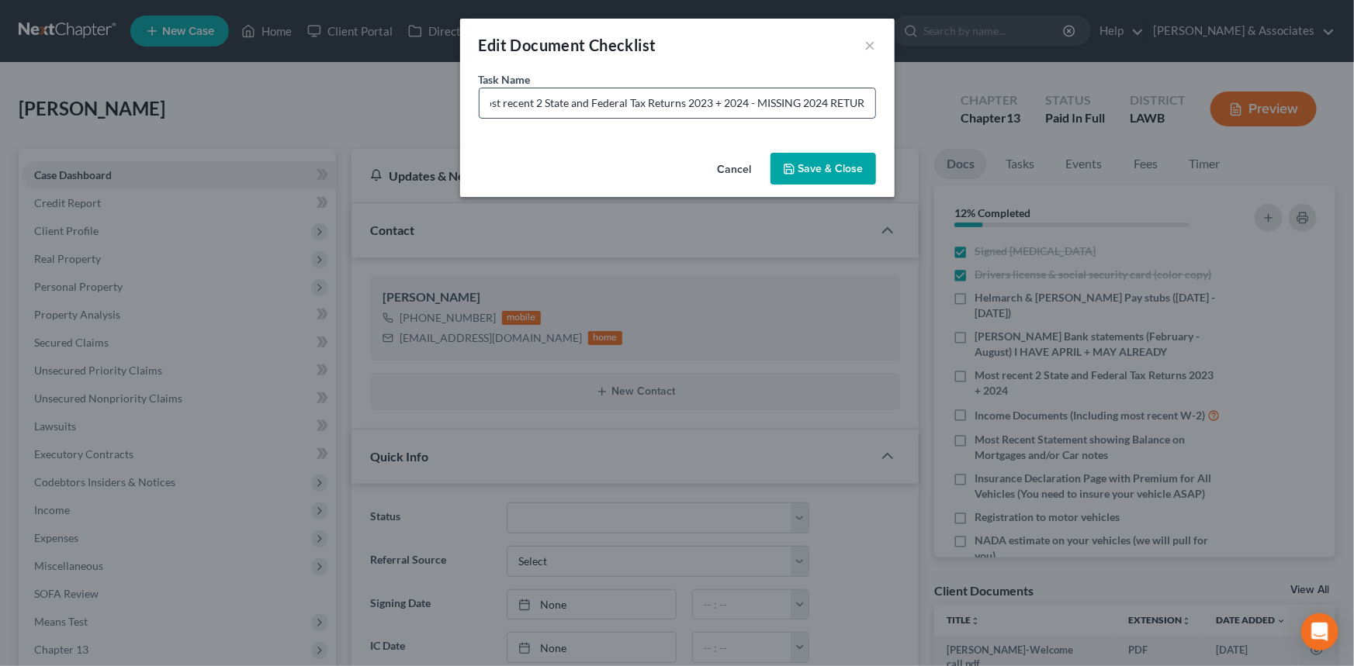
scroll to position [0, 22]
type input "Most recent 2 State and Federal Tax Returns 2023 + 2024 - MISSING 2024 RETURN"
click at [818, 157] on button "Save & Close" at bounding box center [822, 169] width 105 height 33
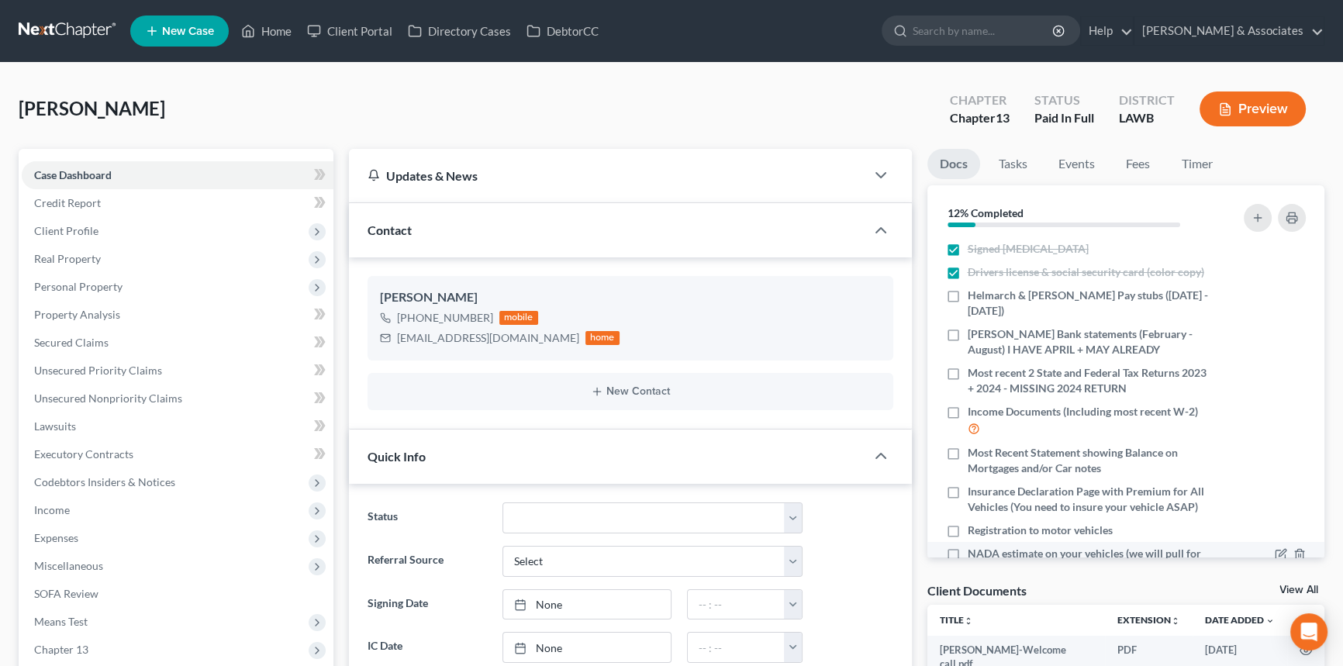
scroll to position [254, 0]
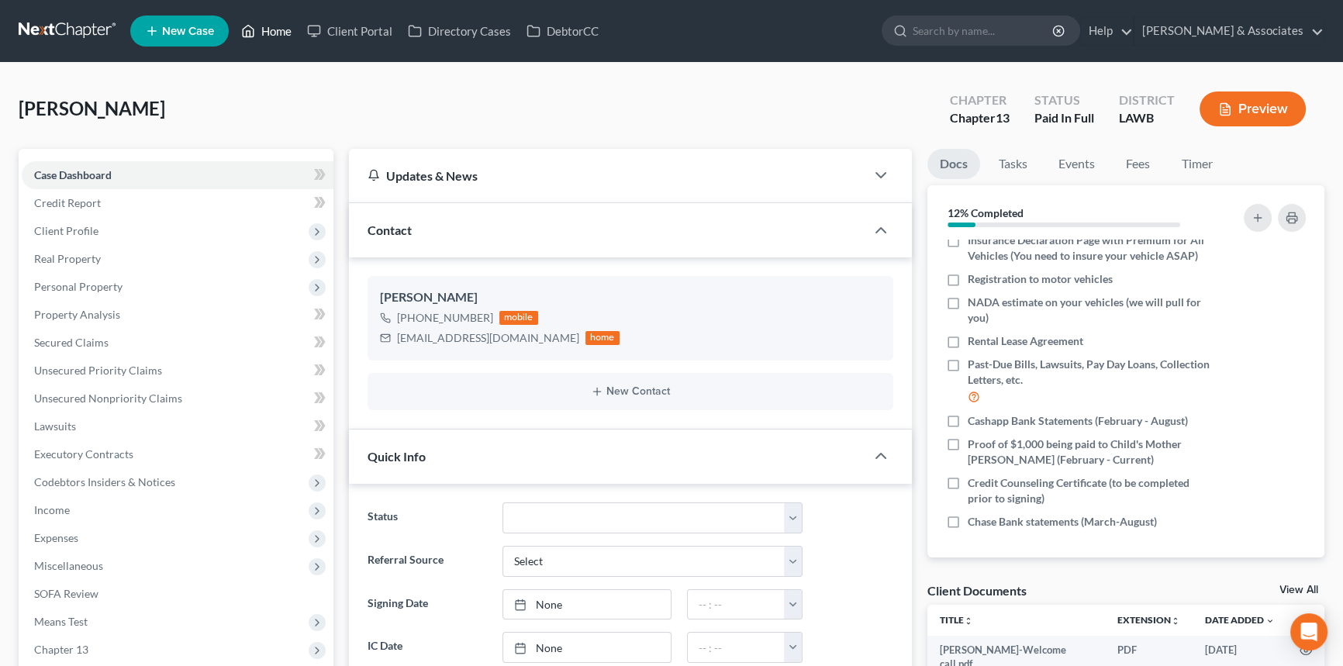
drag, startPoint x: 275, startPoint y: 30, endPoint x: 289, endPoint y: 69, distance: 41.2
click at [275, 30] on link "Home" at bounding box center [266, 31] width 66 height 28
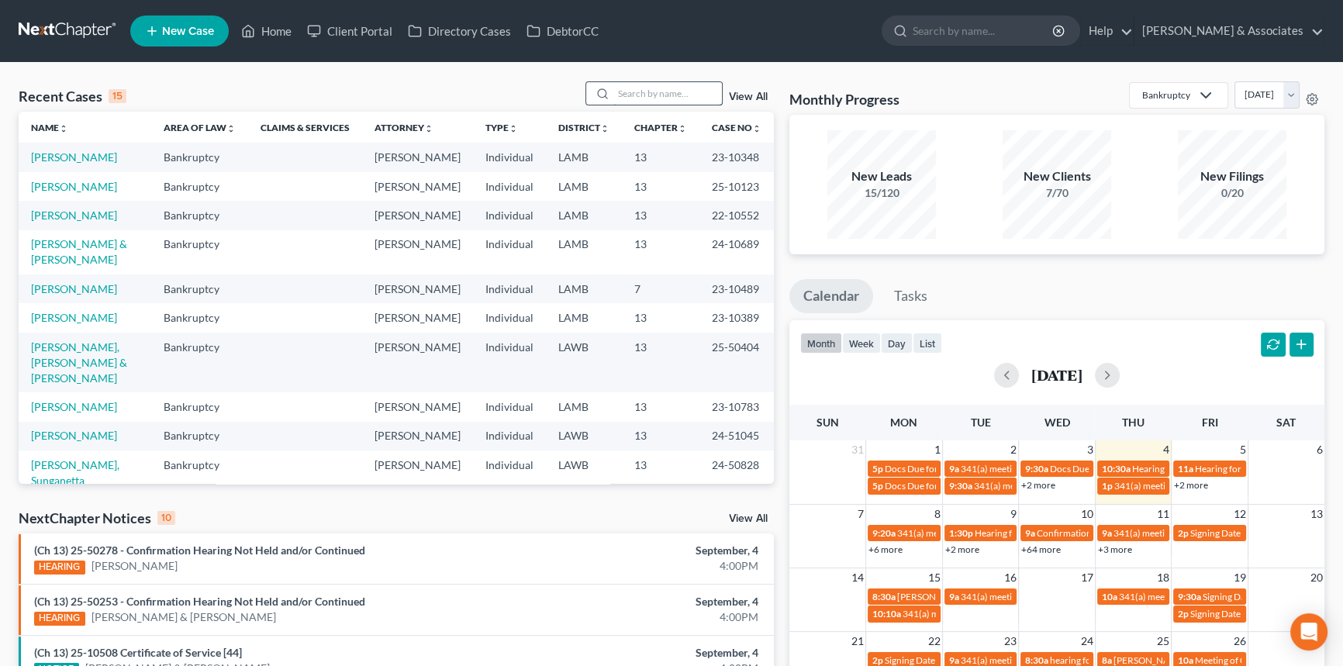
click at [644, 85] on input "search" at bounding box center [668, 93] width 109 height 22
type input "arnold"
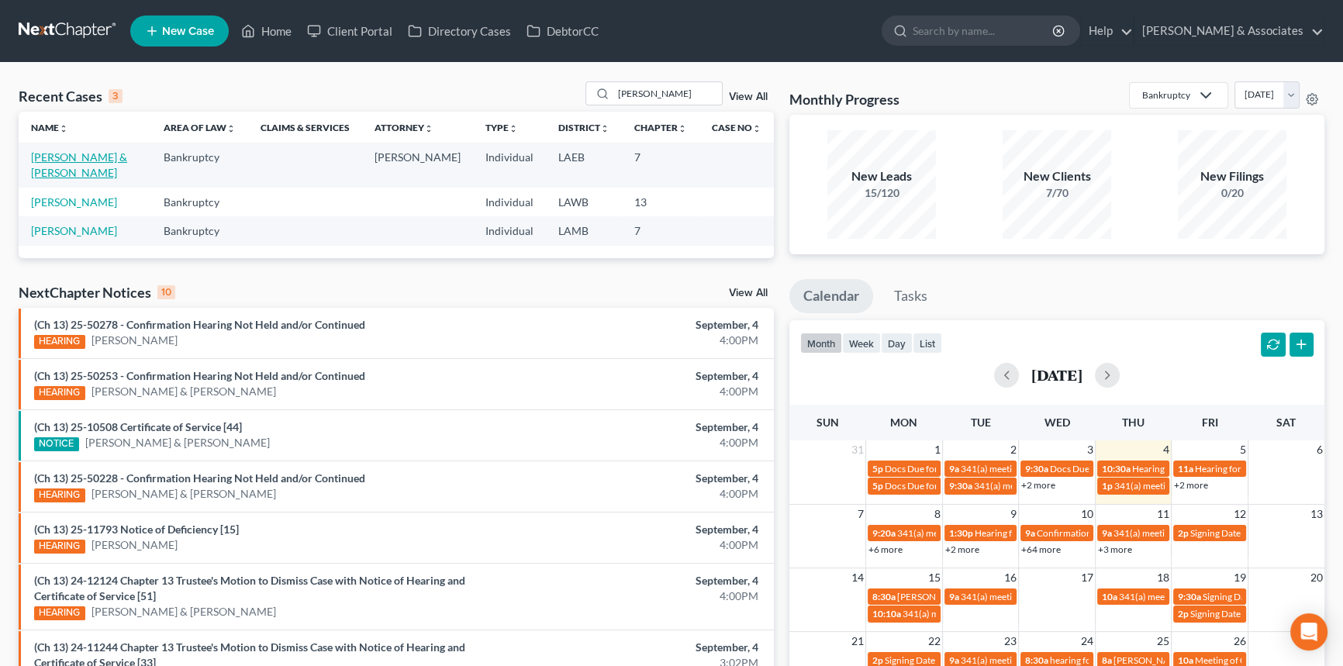
click at [43, 160] on link "Arnold, Donald & Tabbatha" at bounding box center [79, 164] width 96 height 29
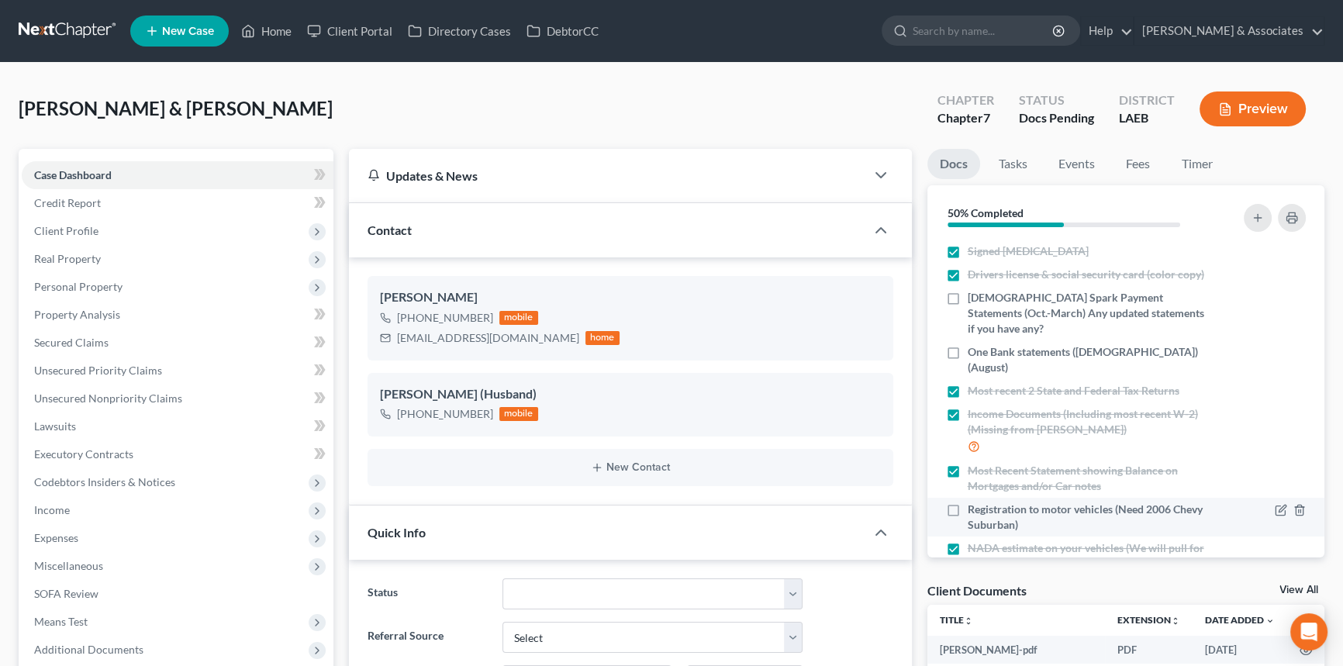
scroll to position [220, 0]
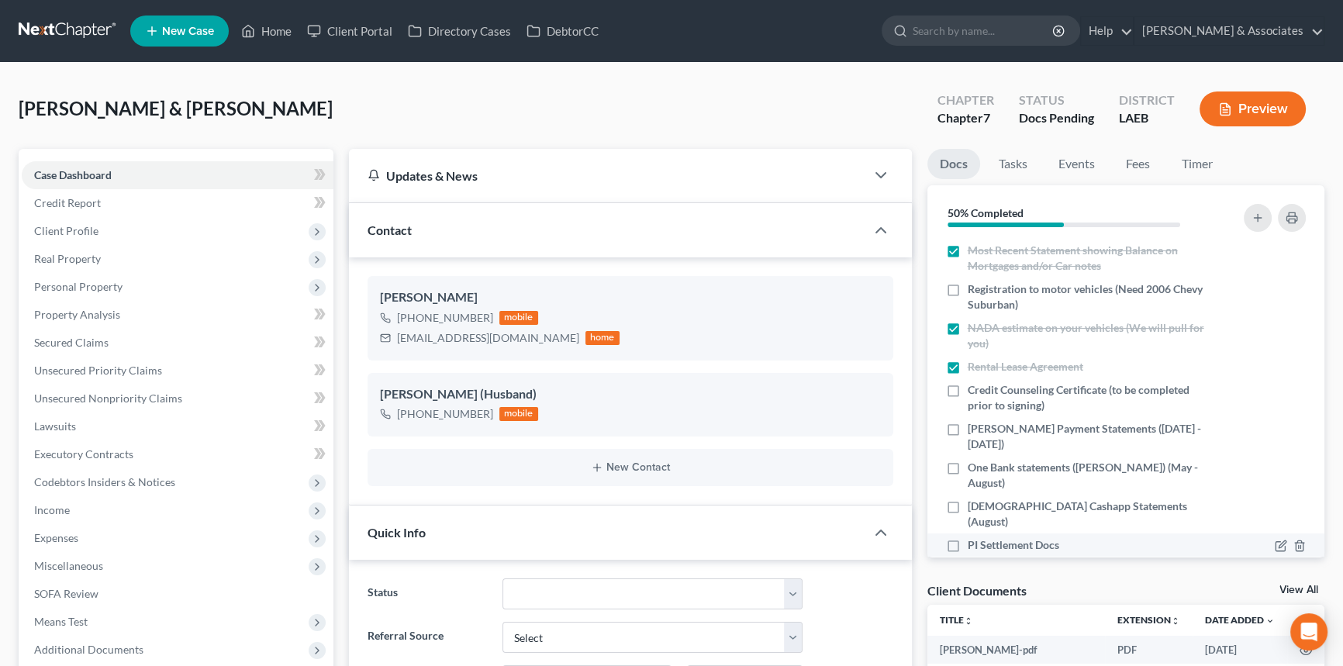
click at [968, 538] on label "PI Settlement Docs" at bounding box center [1014, 546] width 92 height 16
click at [974, 538] on input "PI Settlement Docs" at bounding box center [979, 543] width 10 height 10
checkbox input "true"
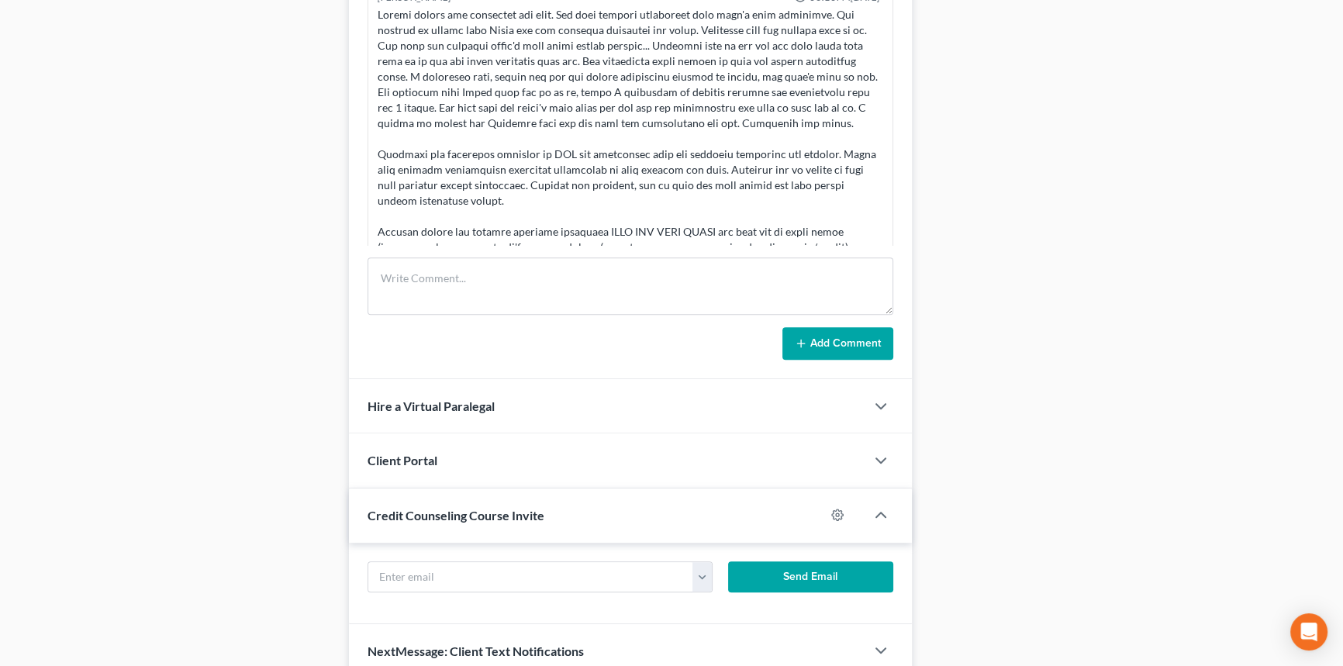
scroll to position [861, 0]
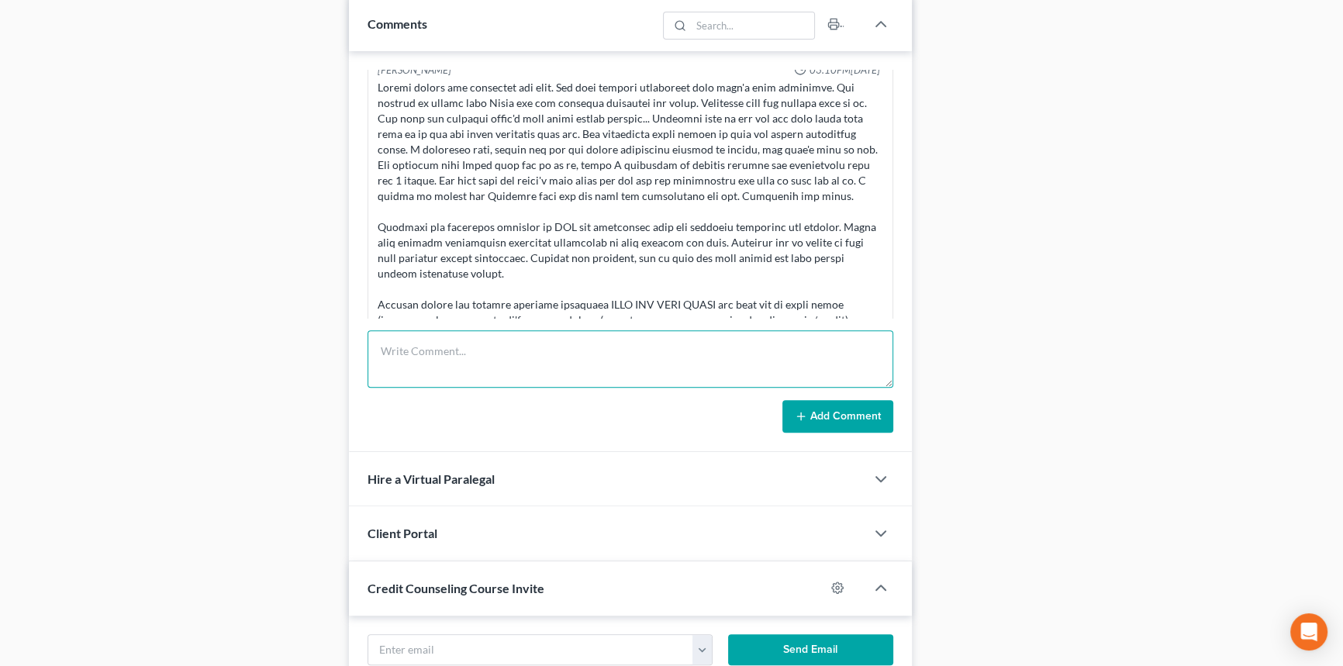
click at [507, 365] on textarea at bounding box center [631, 358] width 526 height 57
drag, startPoint x: 510, startPoint y: 361, endPoint x: 563, endPoint y: 358, distance: 52.8
click at [555, 372] on textarea "client emailed pi settlement" at bounding box center [631, 358] width 526 height 57
type textarea "client emailed pi settlement to docs email, uploaded to portal and updated doc …"
click at [792, 408] on button "Add Comment" at bounding box center [838, 416] width 111 height 33
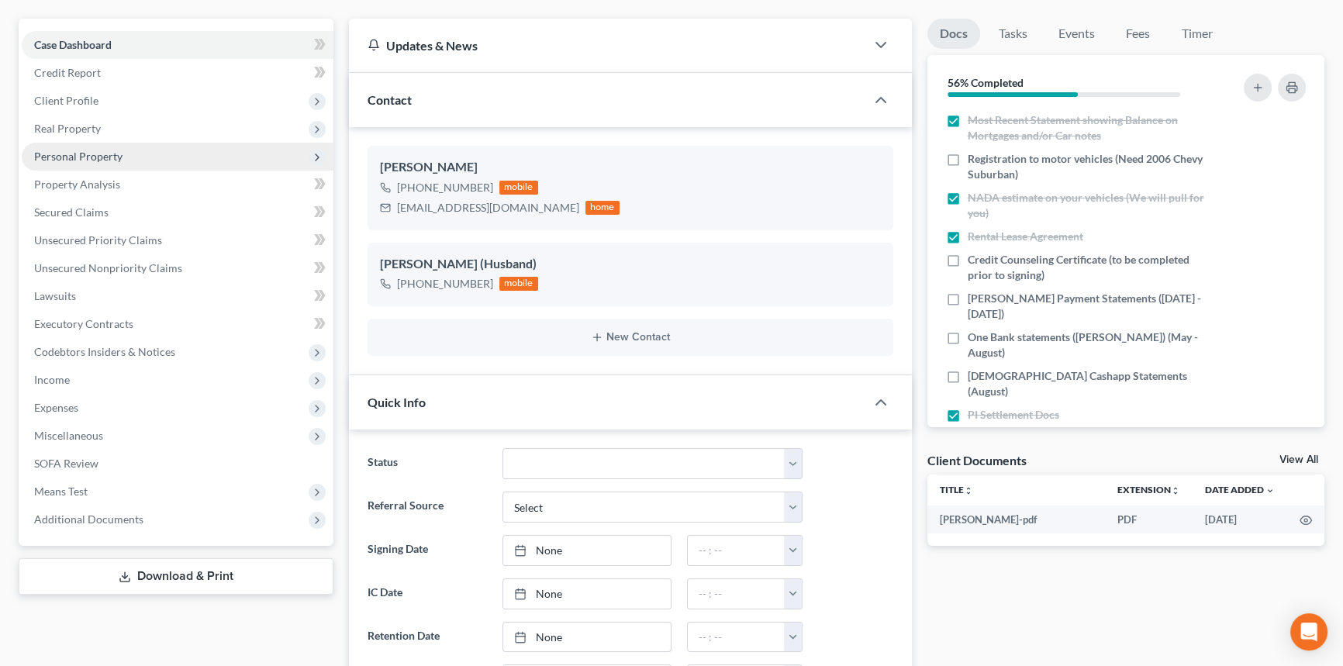
scroll to position [0, 0]
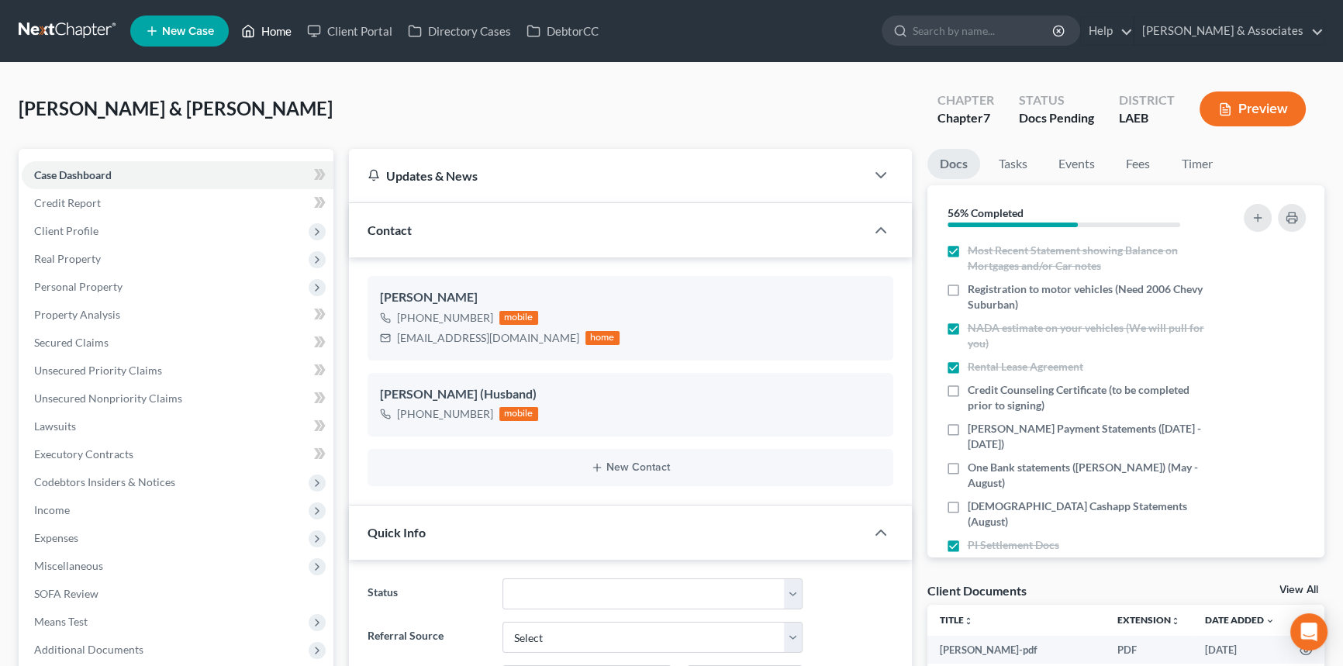
click at [265, 39] on link "Home" at bounding box center [266, 31] width 66 height 28
